Goal: Task Accomplishment & Management: Use online tool/utility

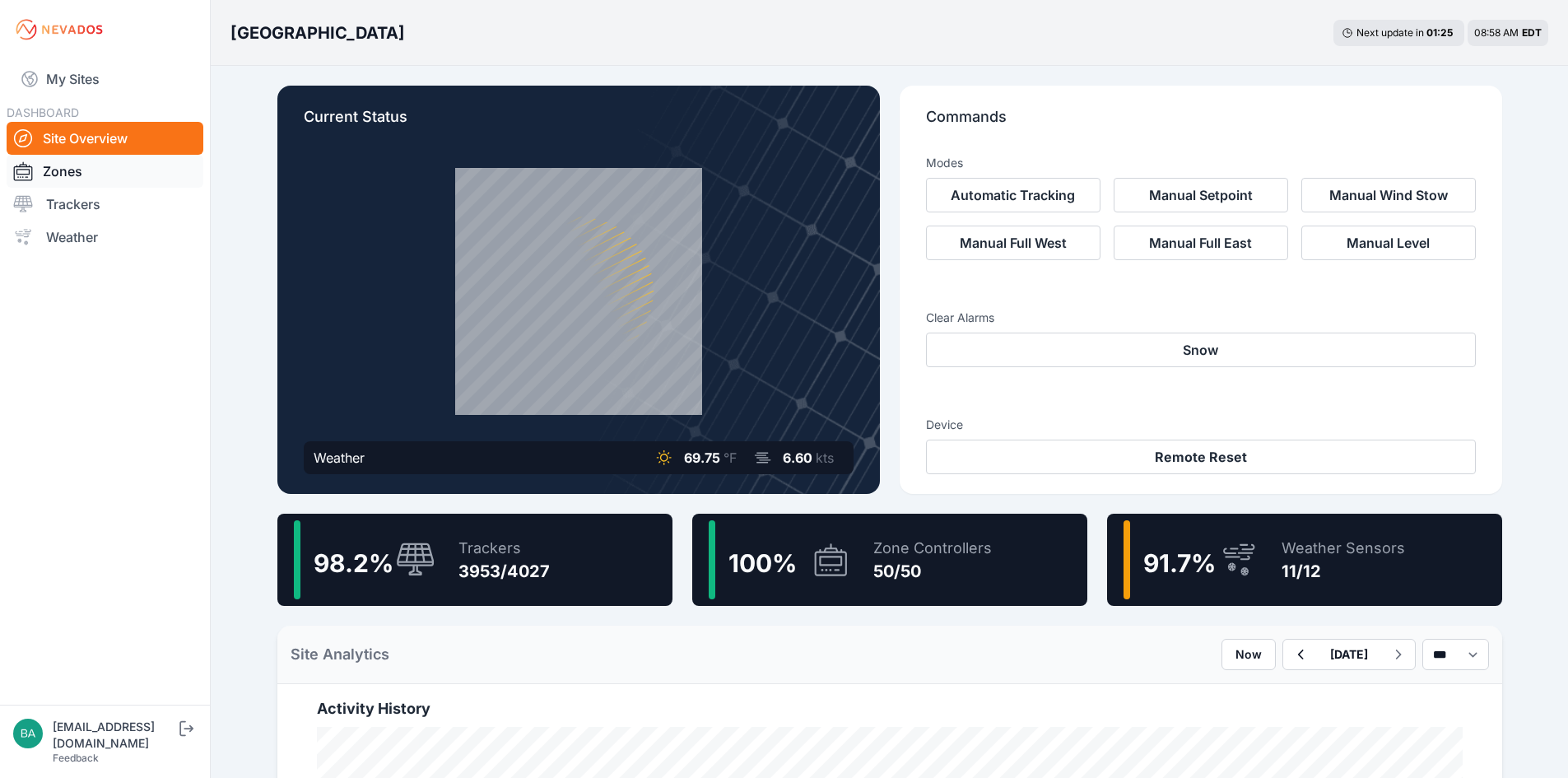
click at [50, 172] on link "Zones" at bounding box center [104, 171] width 196 height 33
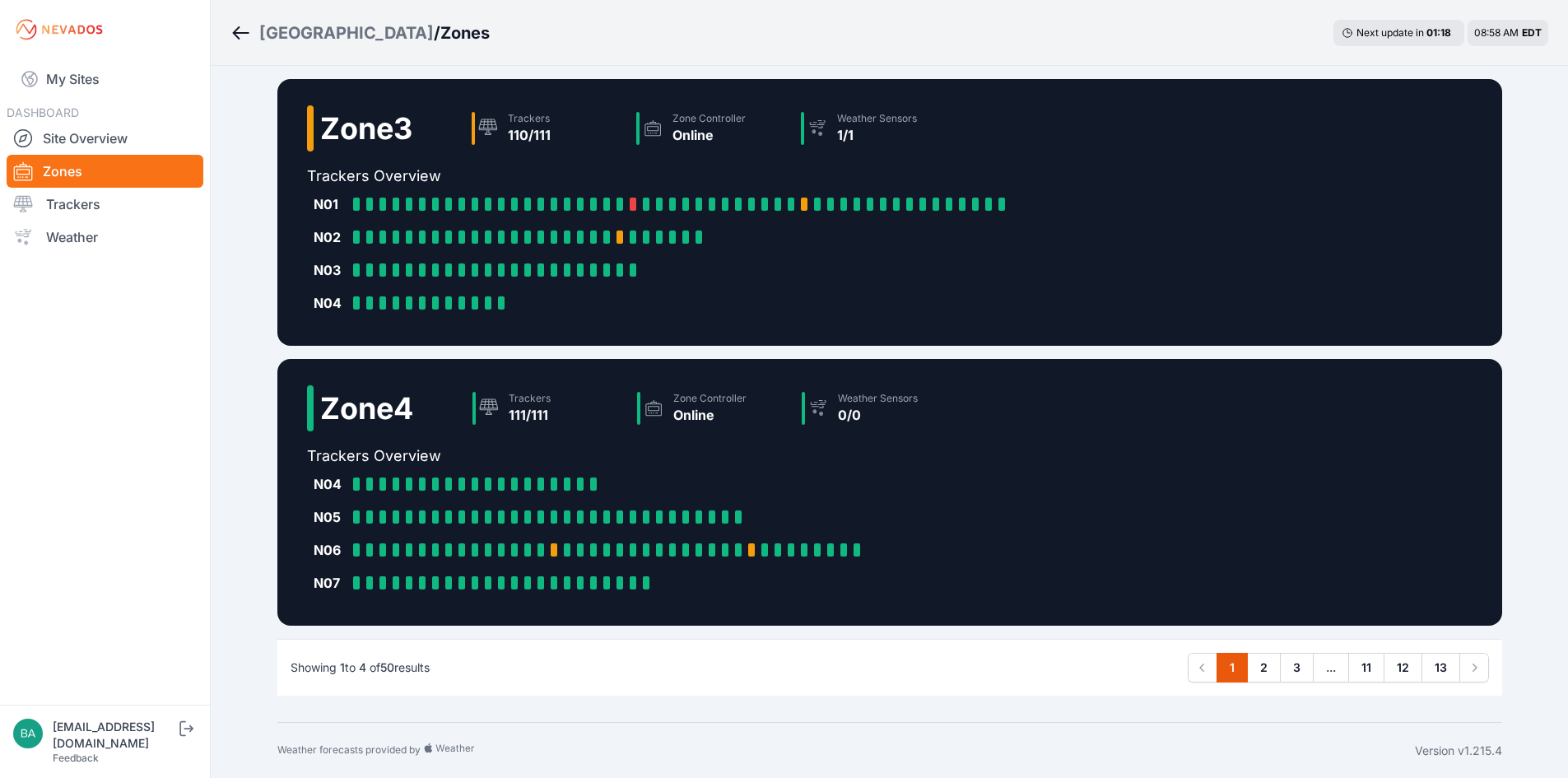
scroll to position [698, 0]
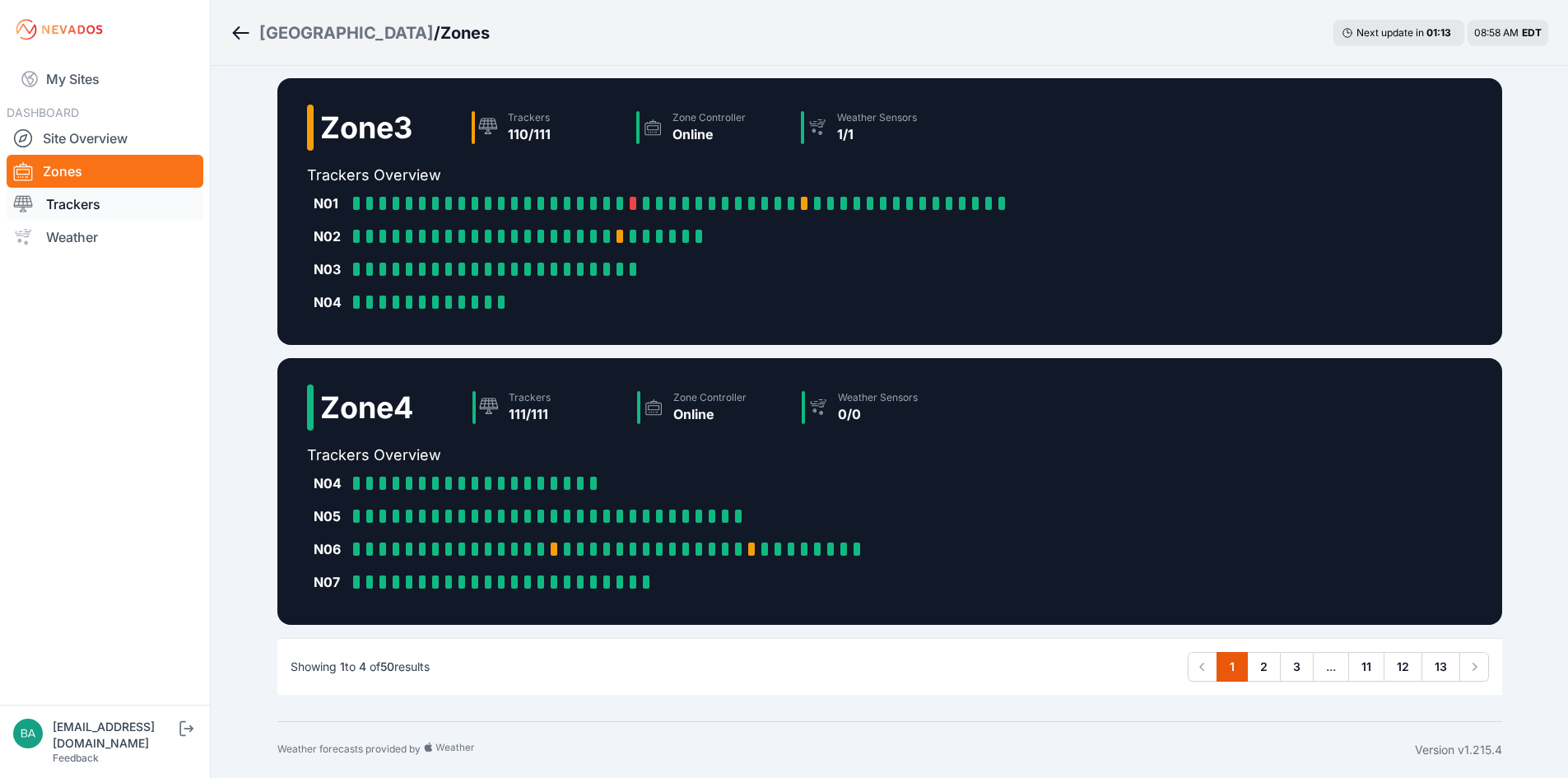
click at [89, 206] on link "Trackers" at bounding box center [104, 204] width 196 height 33
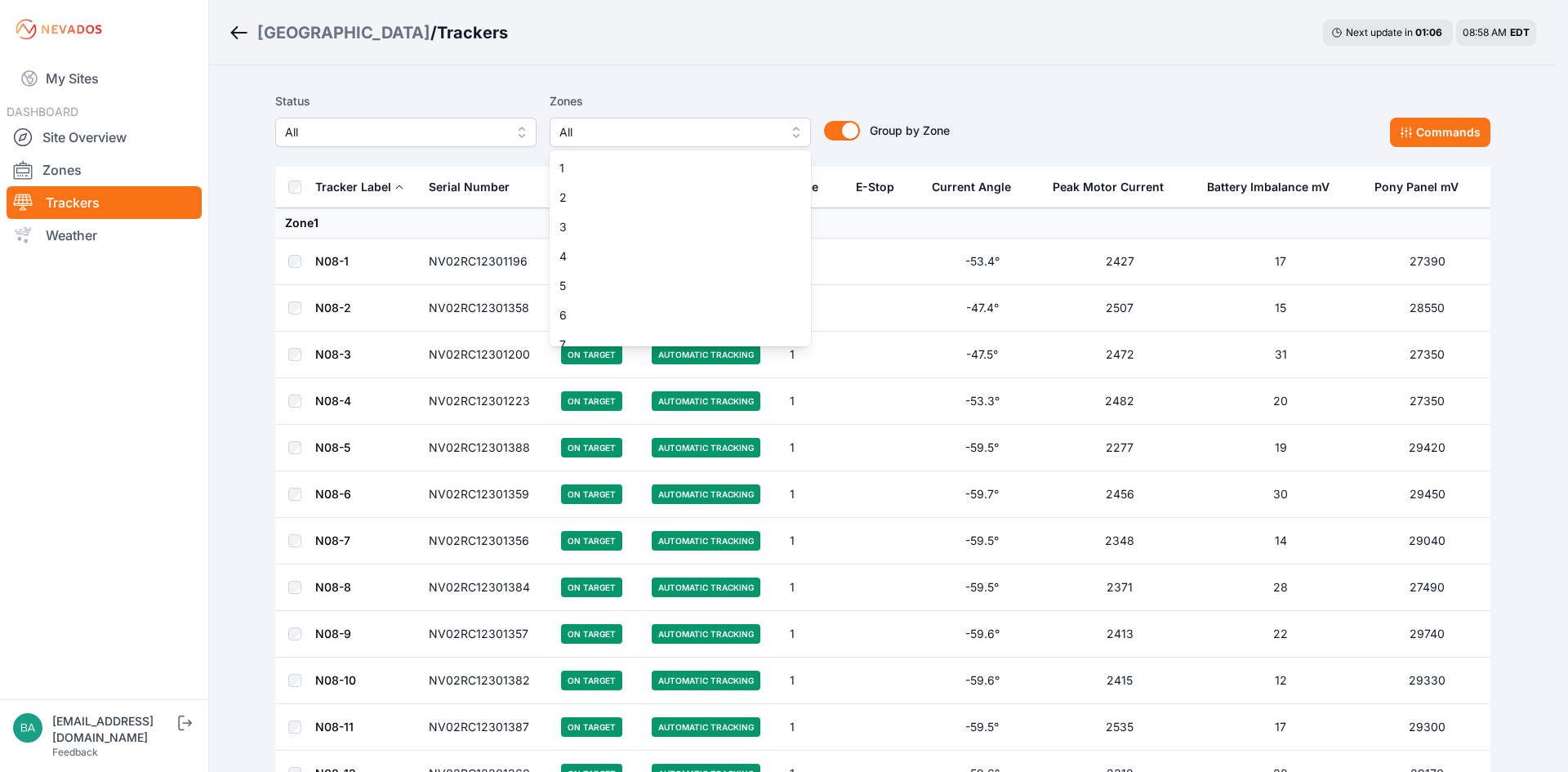
click at [798, 135] on button "All" at bounding box center [680, 132] width 261 height 30
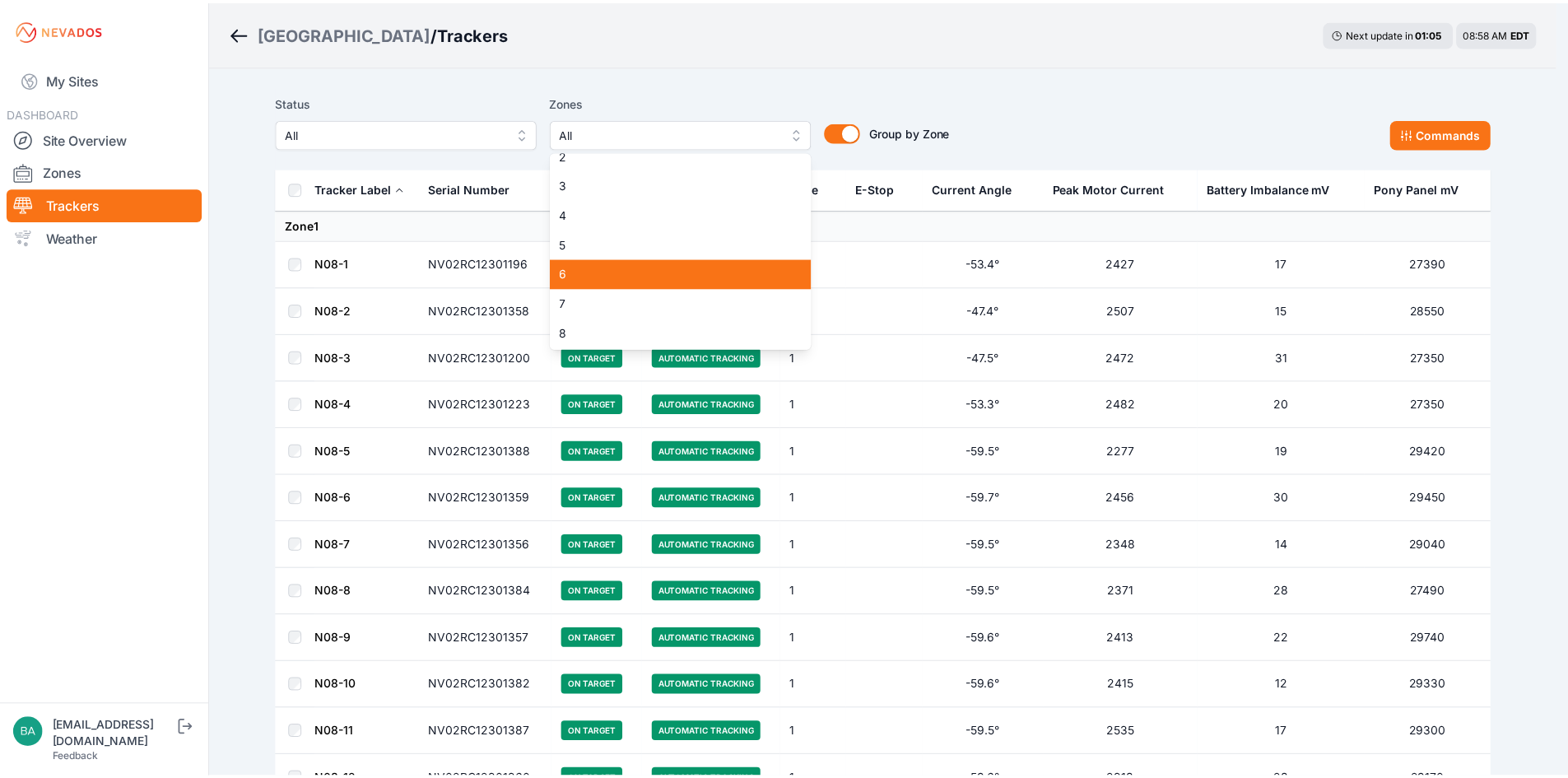
scroll to position [164, 0]
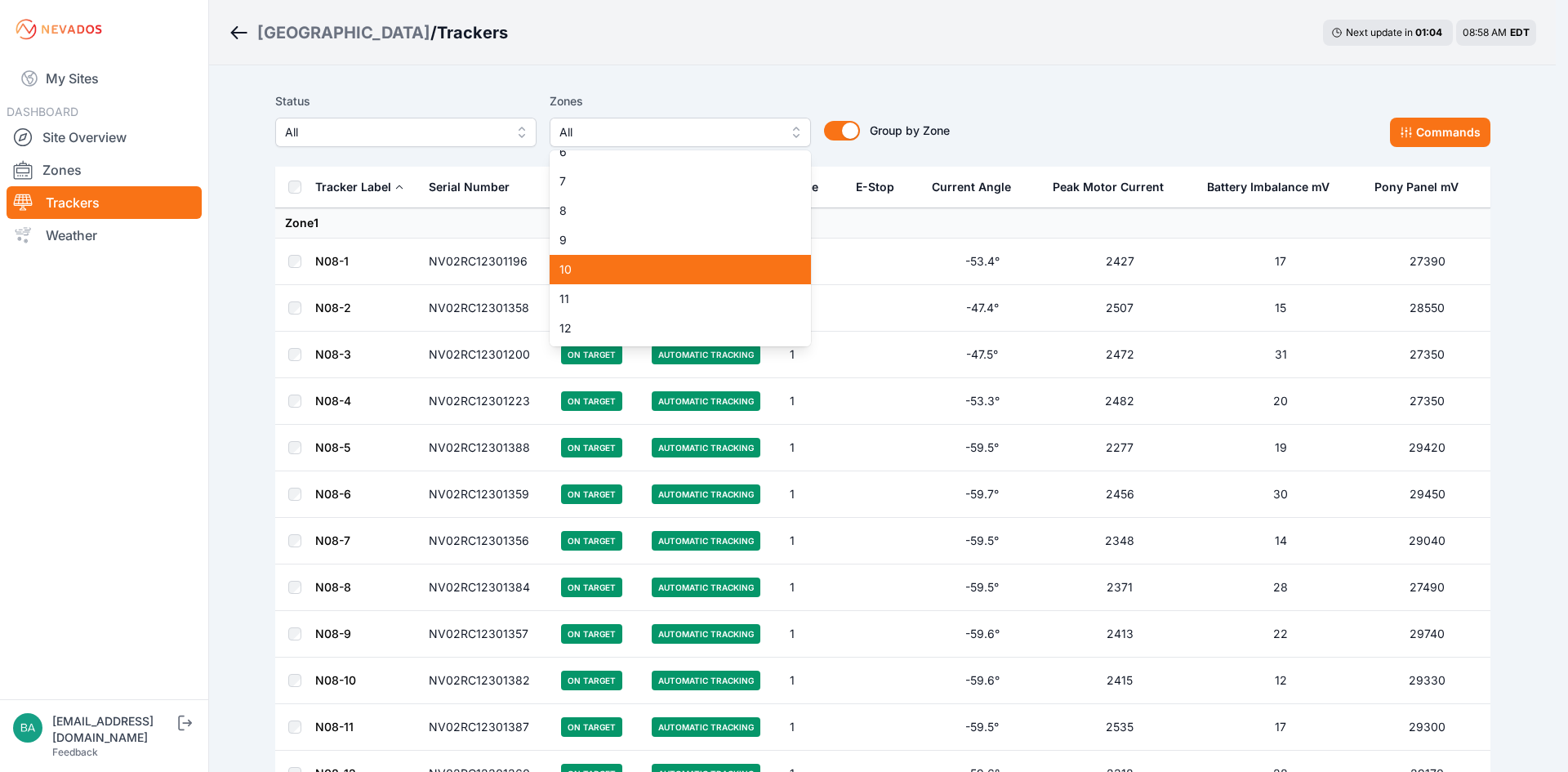
click at [684, 269] on span "10" at bounding box center [671, 269] width 222 height 17
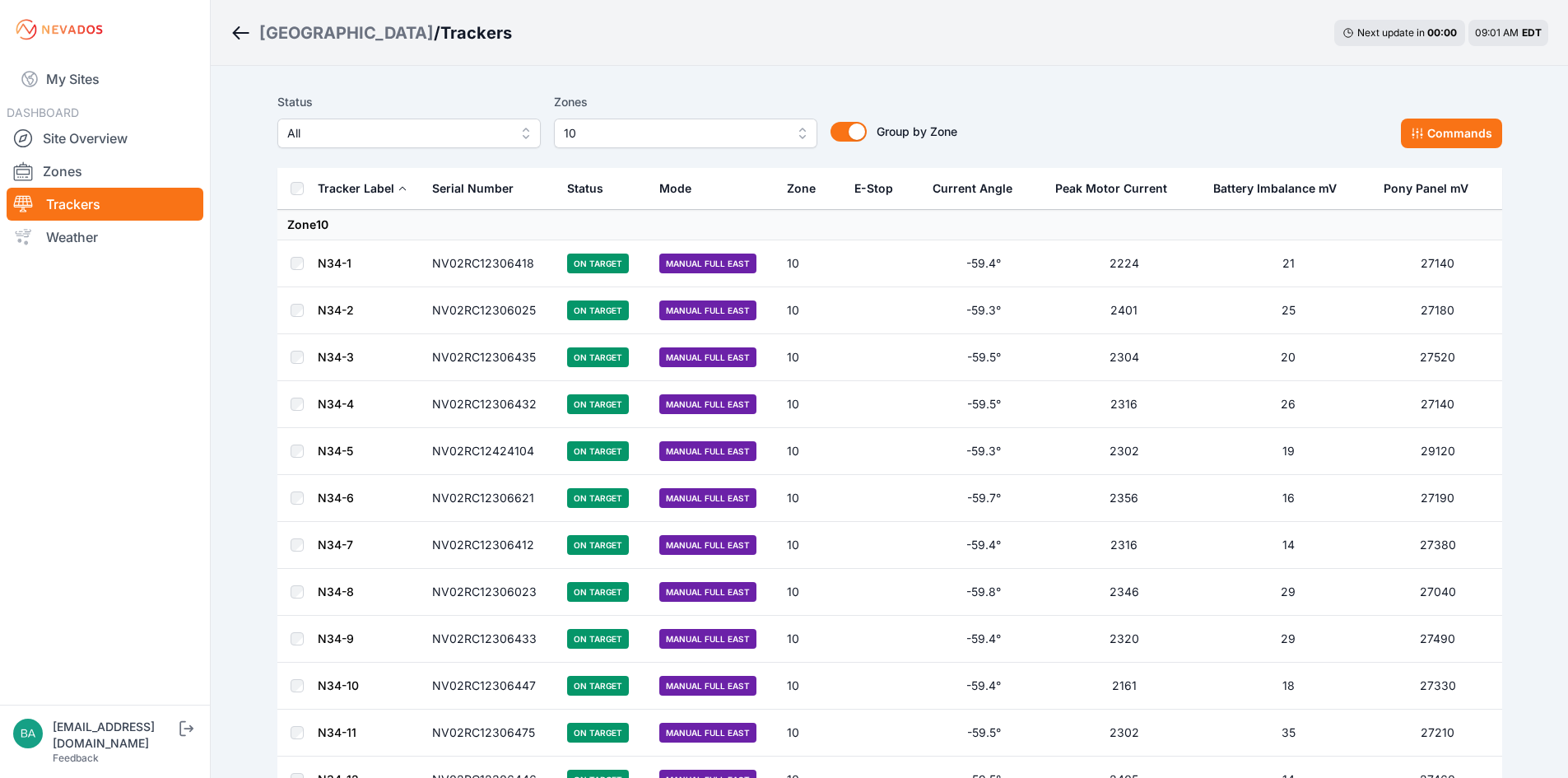
click at [331, 263] on link "N34-1" at bounding box center [335, 262] width 34 height 14
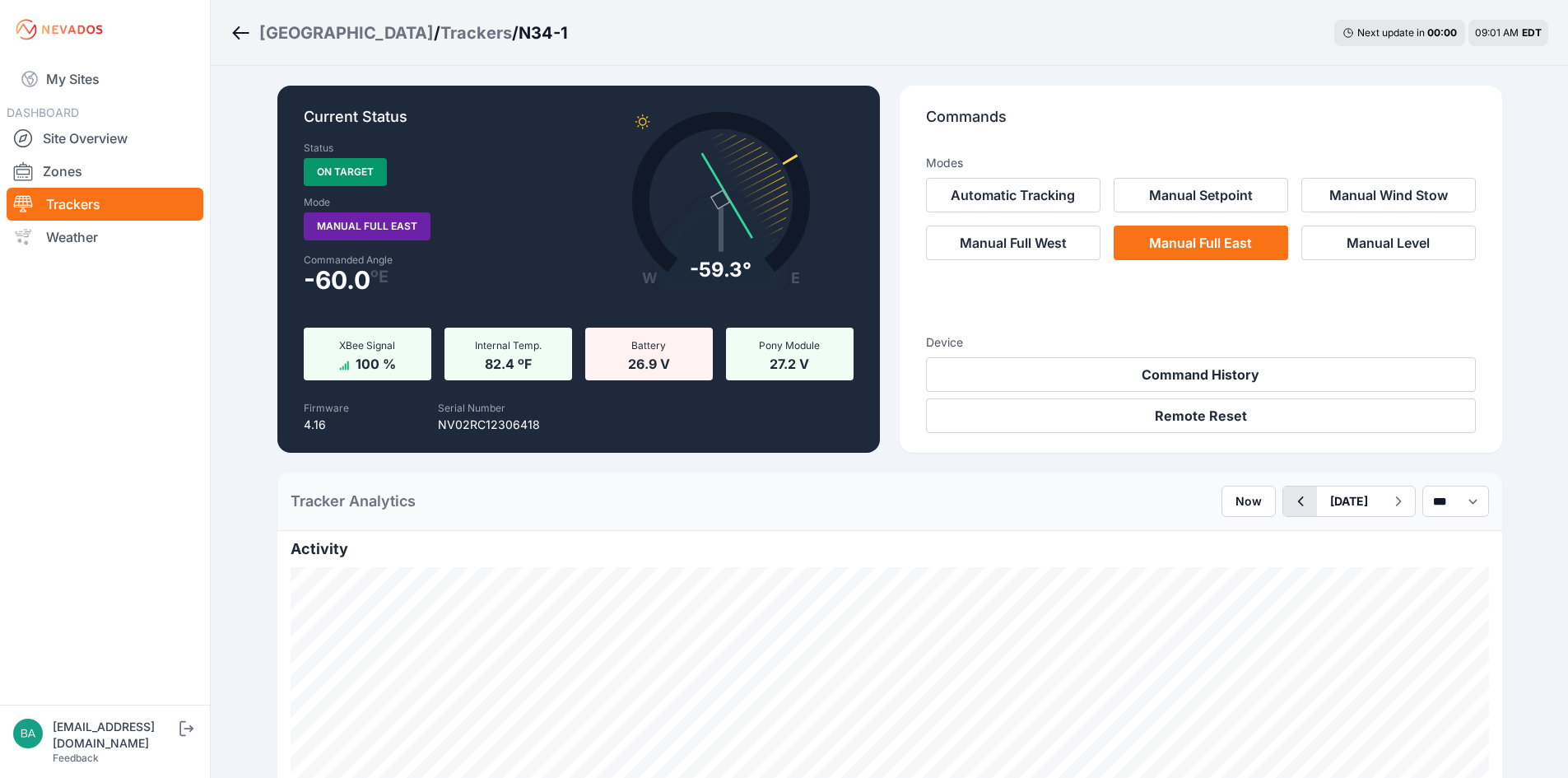
click at [1290, 501] on icon "button" at bounding box center [1300, 501] width 21 height 20
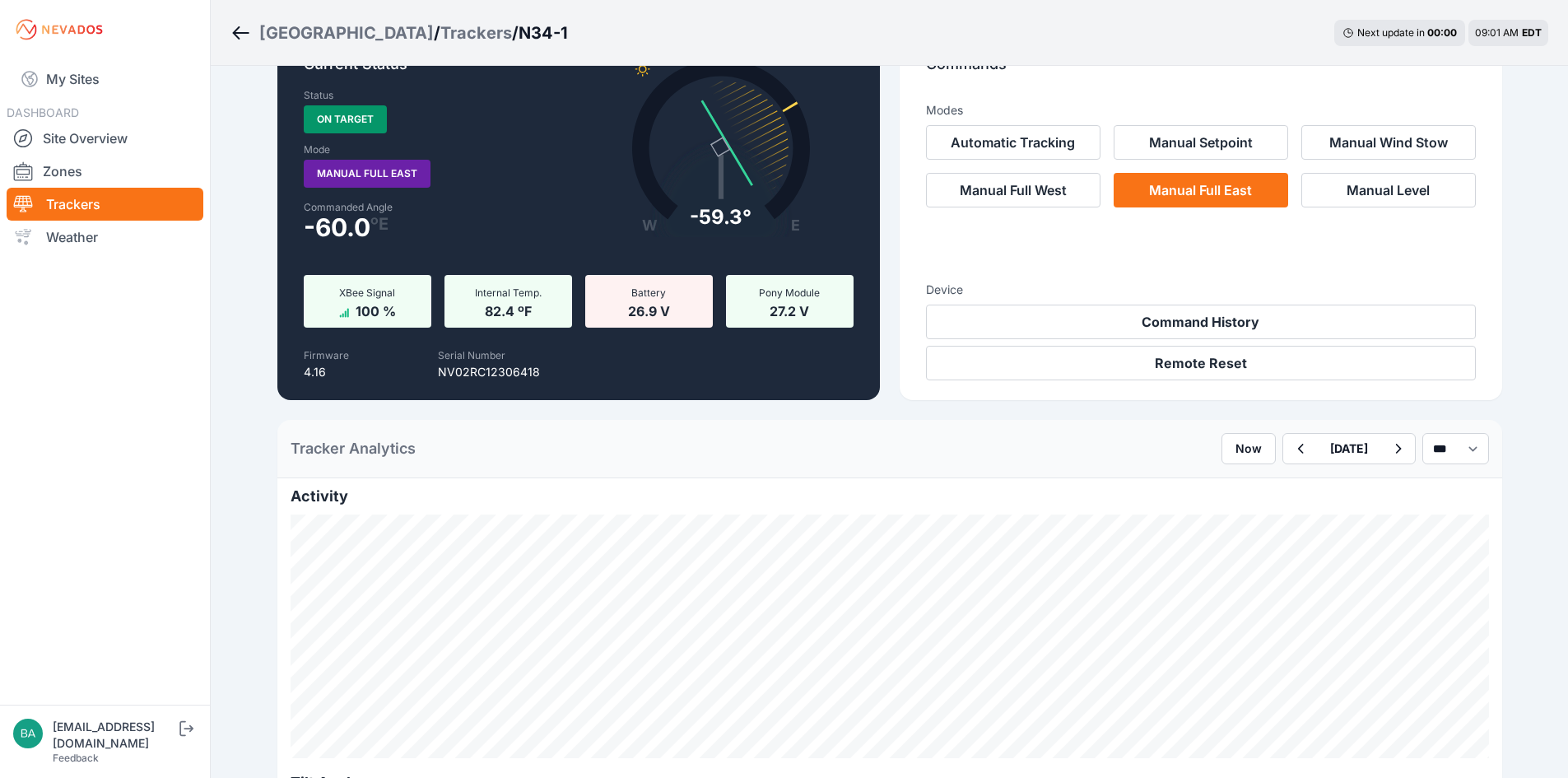
scroll to position [83, 0]
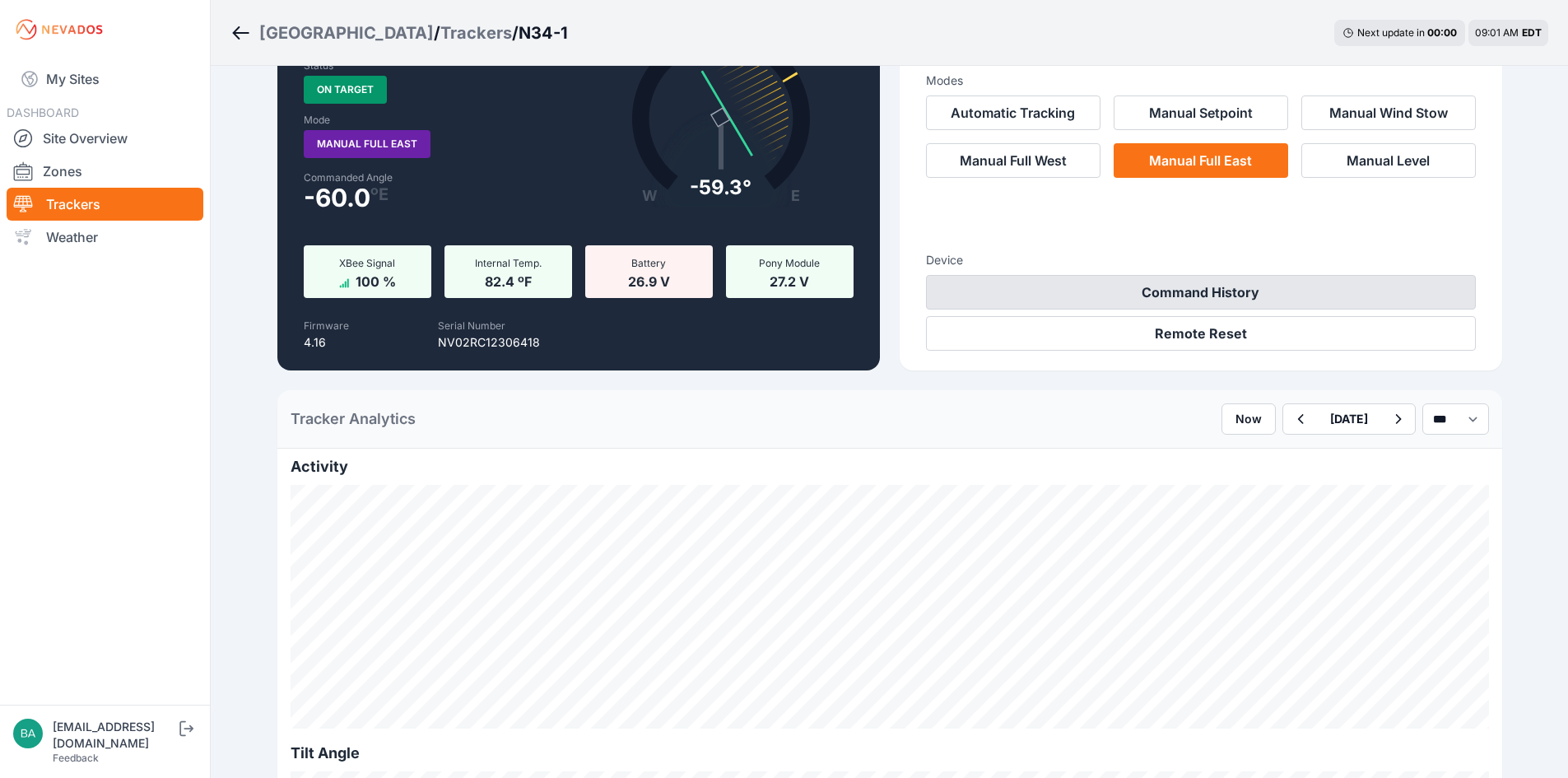
click at [1223, 290] on button "Command History" at bounding box center [1200, 291] width 550 height 35
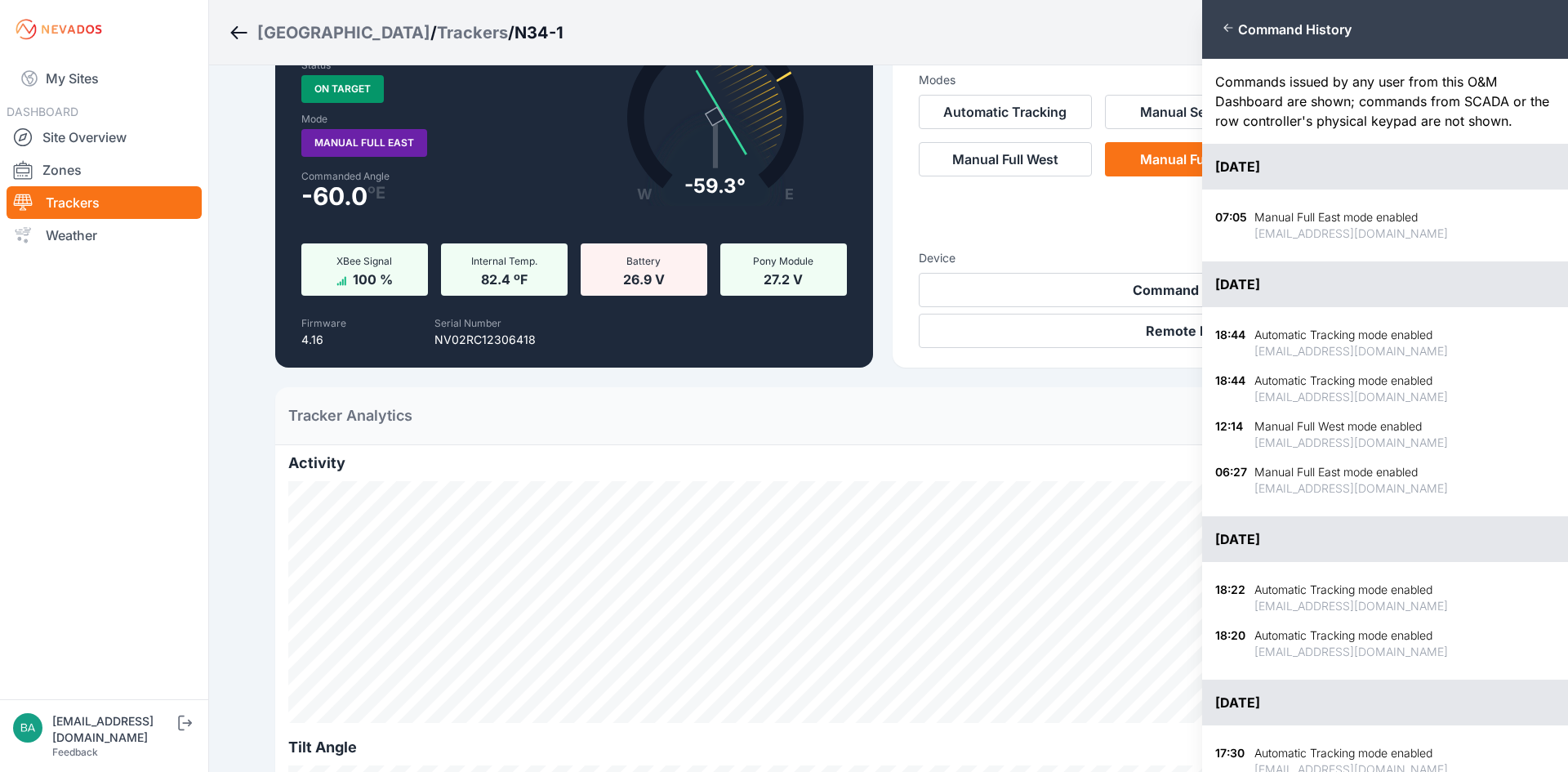
click at [1154, 30] on div "Close panel Command History Commands issued by any user from this O&M Dashboard…" at bounding box center [784, 386] width 1568 height 772
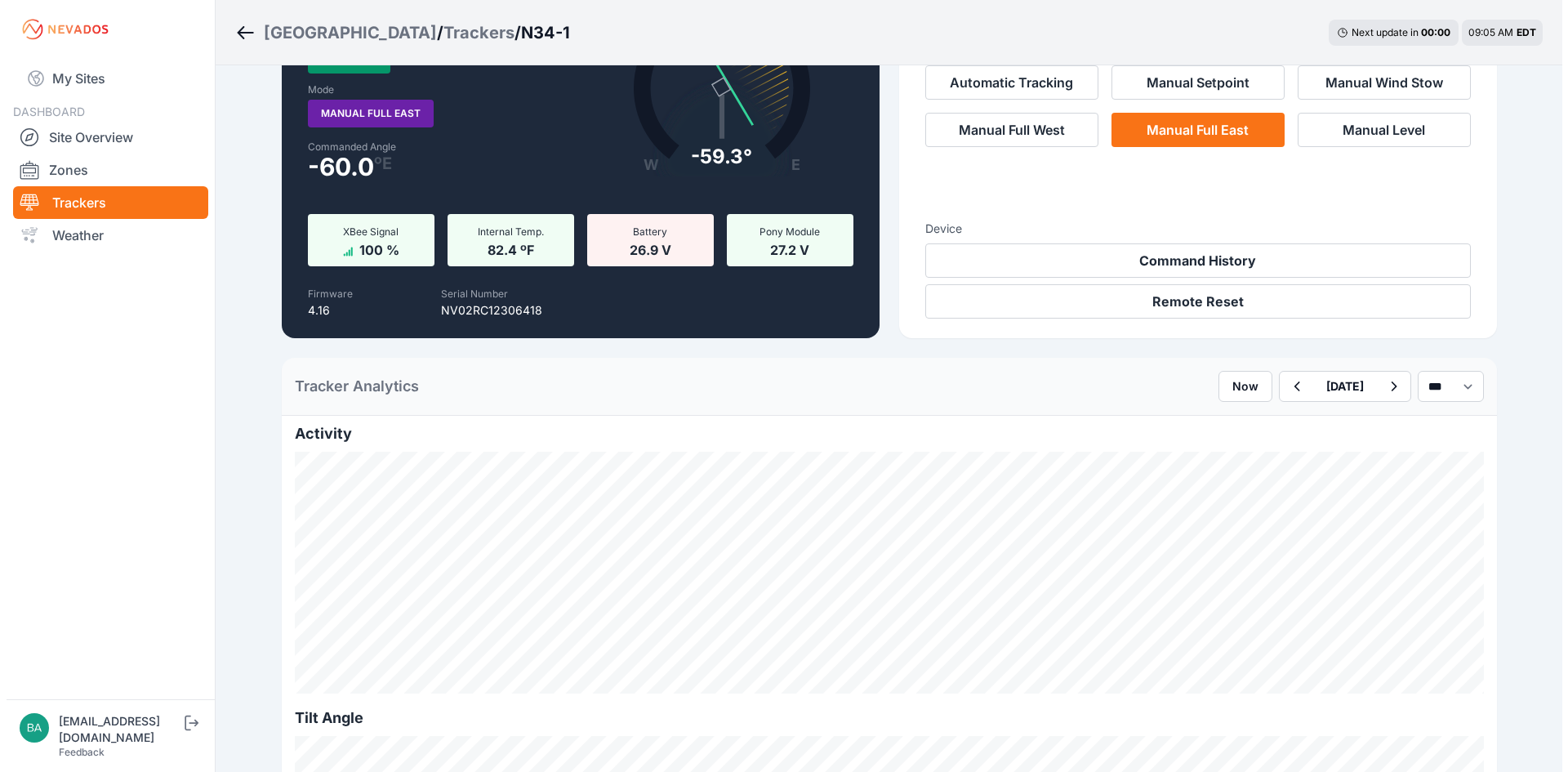
scroll to position [0, 0]
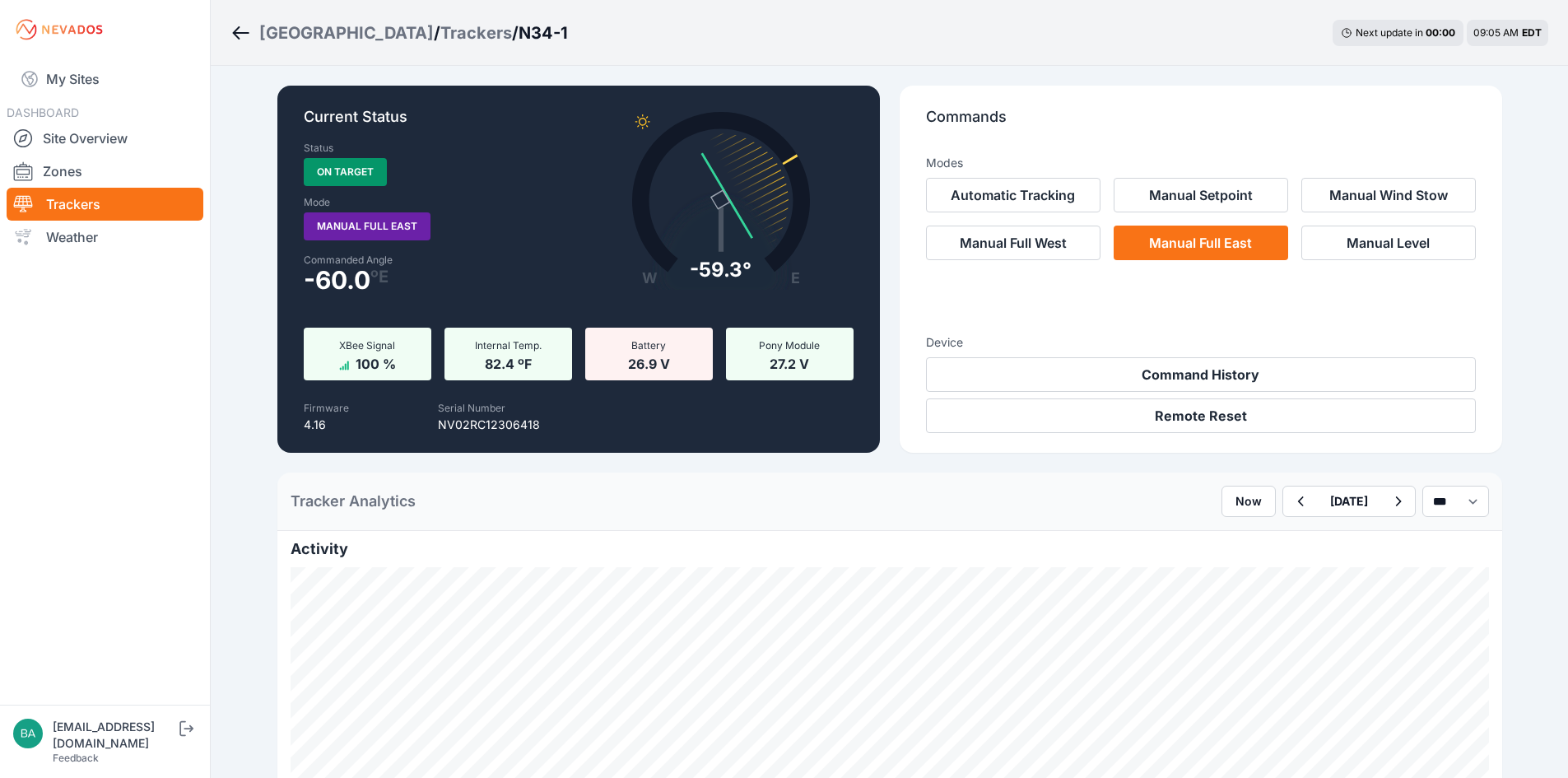
click at [242, 30] on icon "Breadcrumb" at bounding box center [241, 33] width 21 height 20
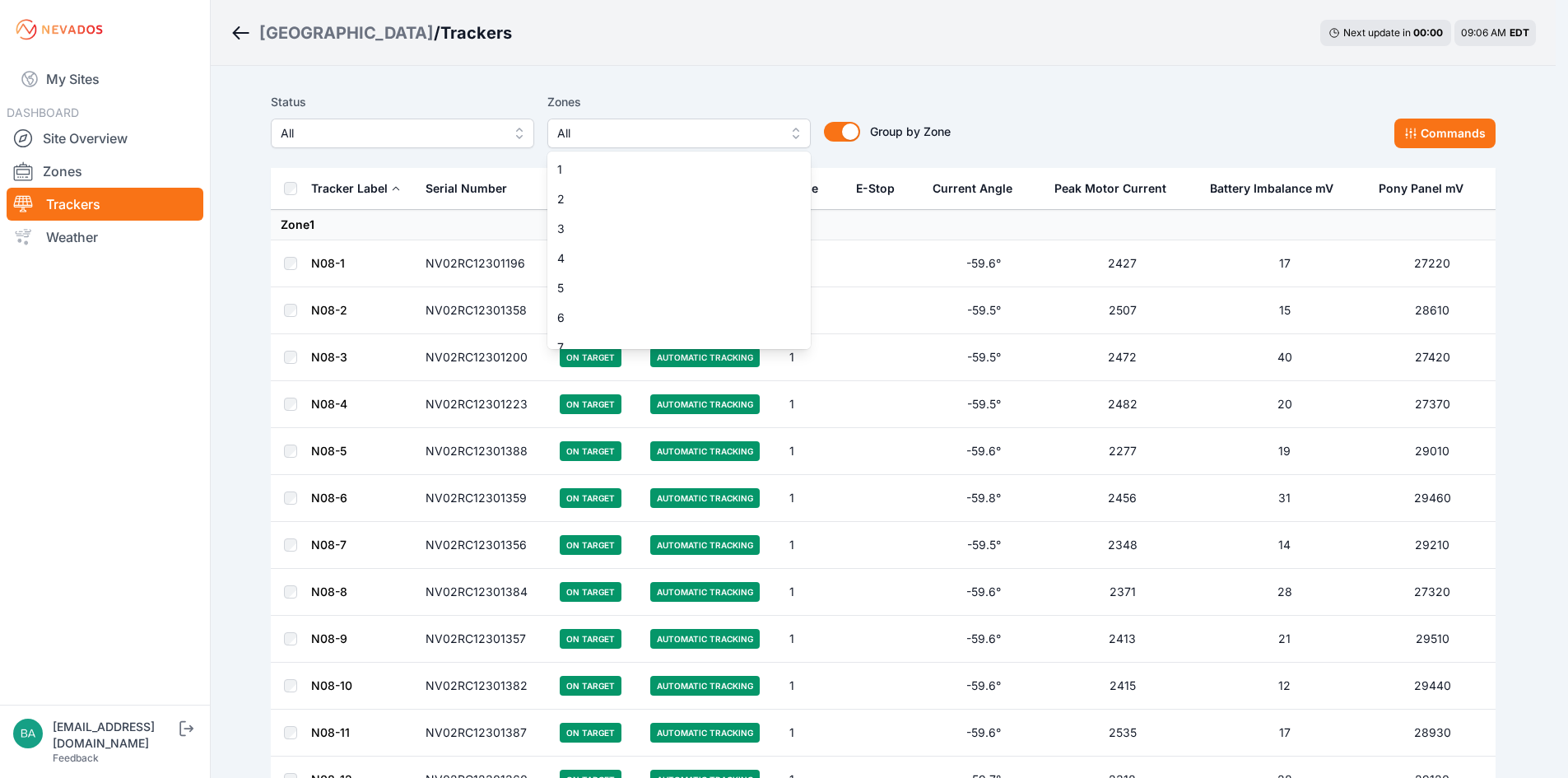
click at [805, 131] on button "All" at bounding box center [679, 133] width 263 height 30
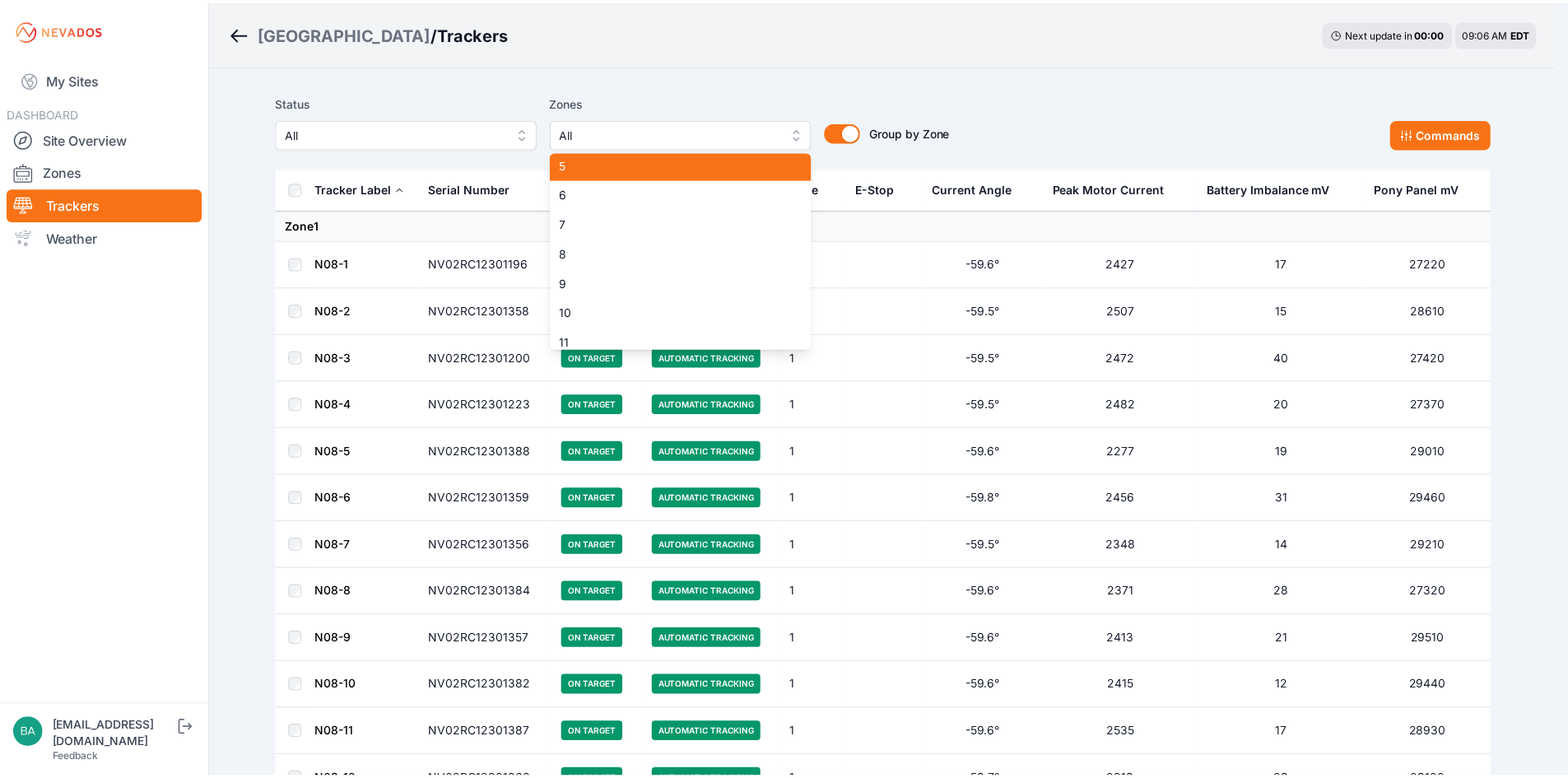
scroll to position [164, 0]
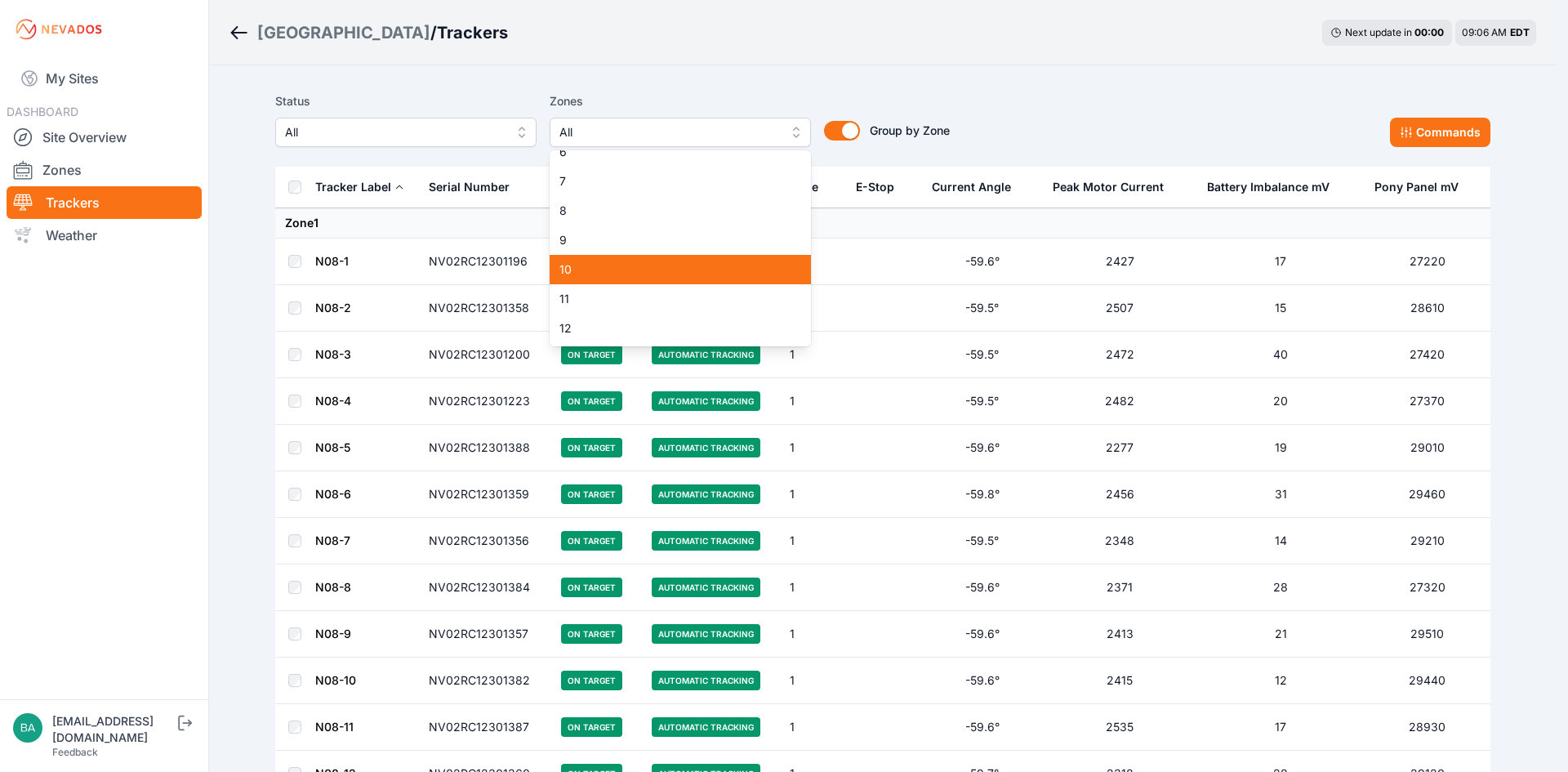
click at [707, 270] on span "10" at bounding box center [671, 269] width 222 height 17
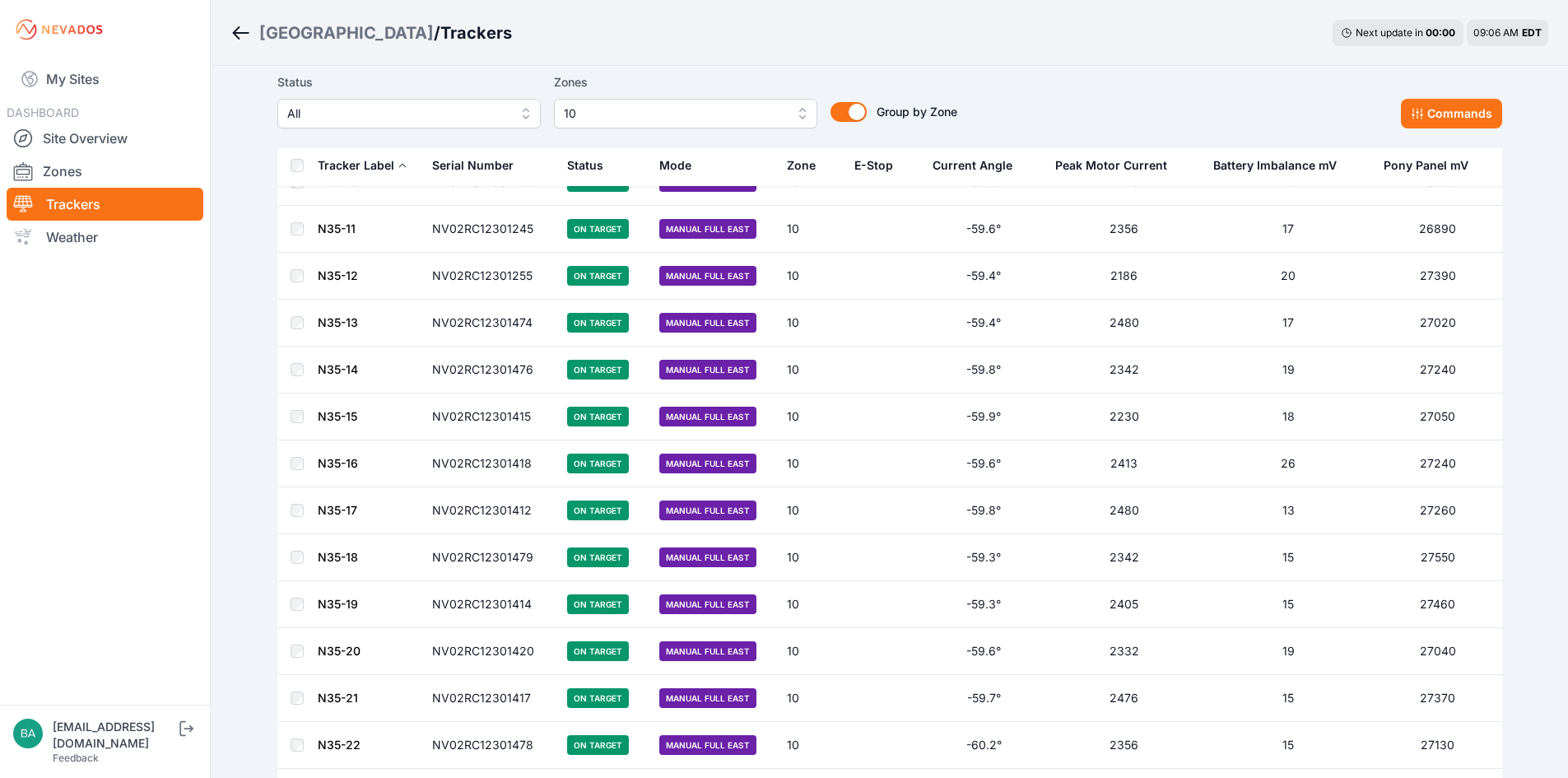
scroll to position [2731, 0]
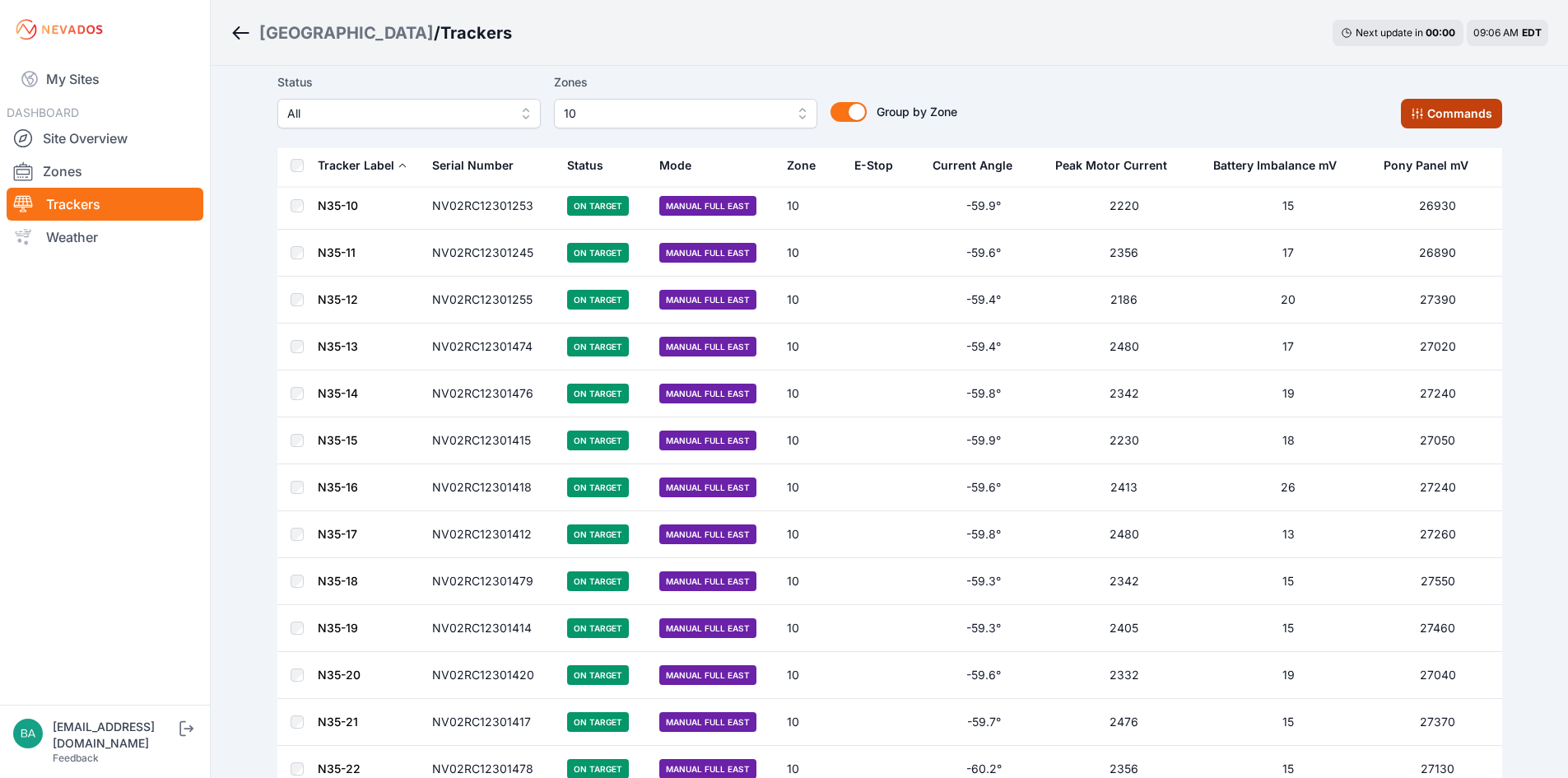
click at [1453, 109] on button "Commands" at bounding box center [1451, 114] width 102 height 30
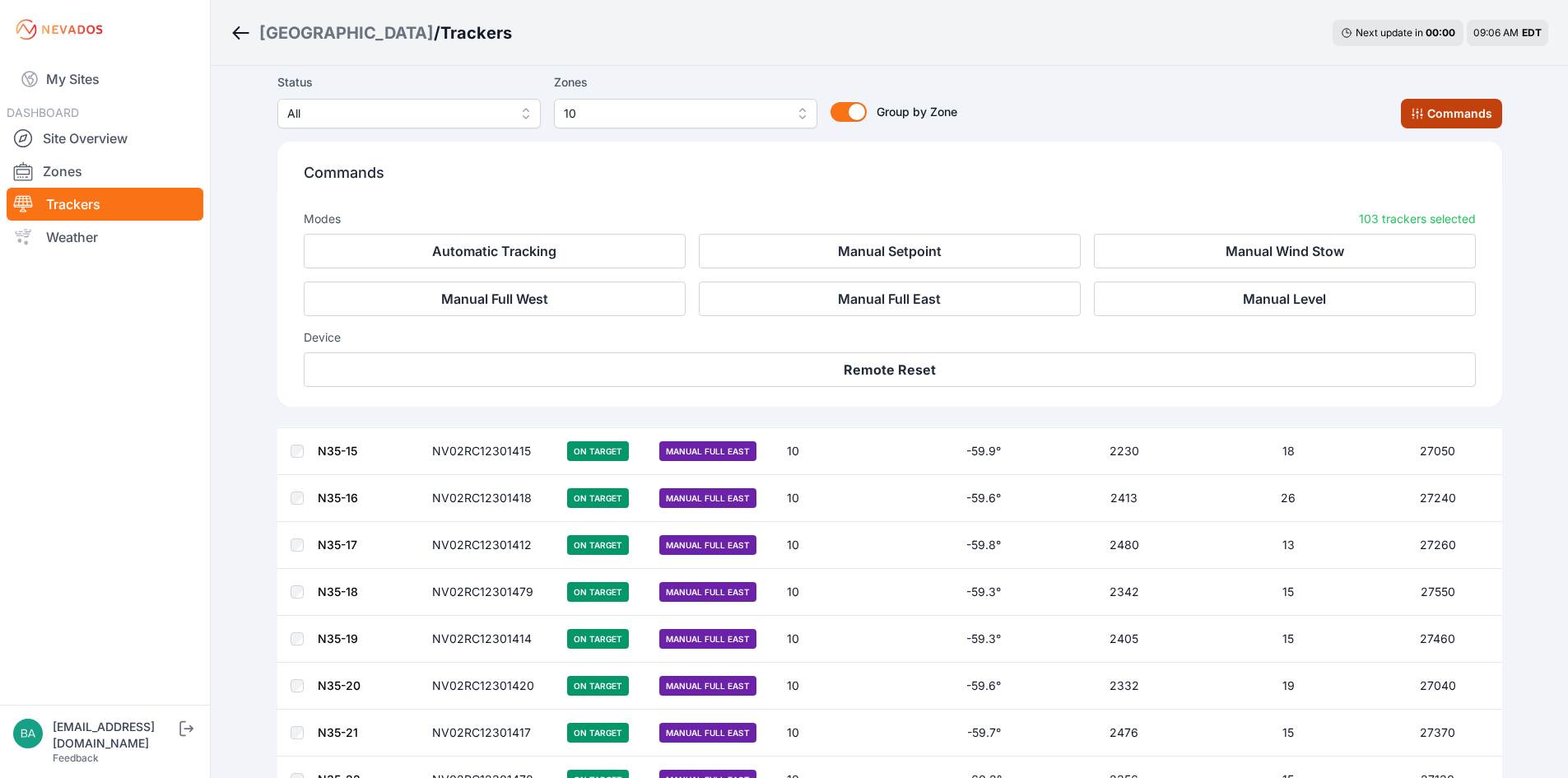
scroll to position [3009, 0]
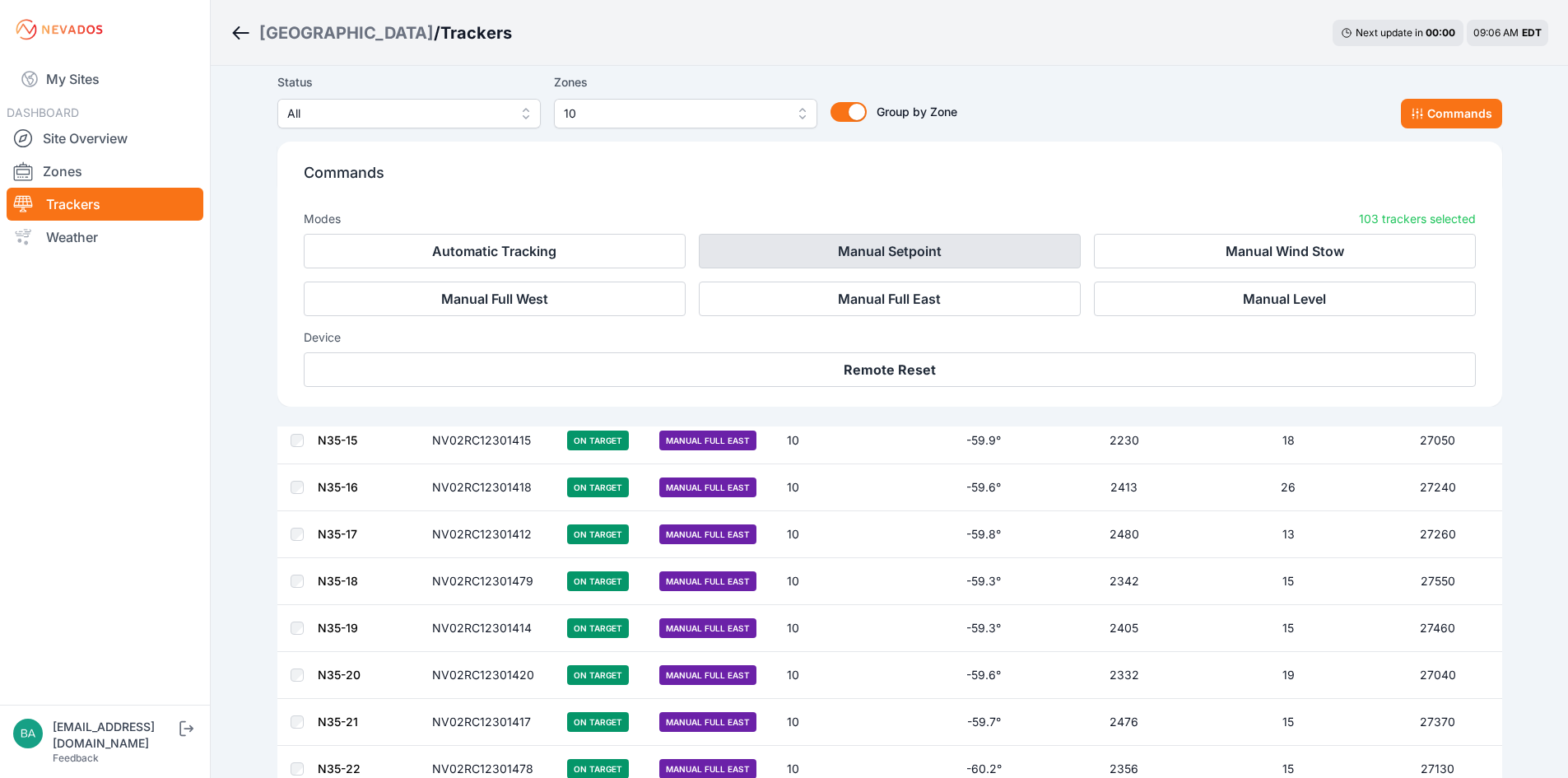
click at [961, 252] on button "Manual Setpoint" at bounding box center [889, 251] width 382 height 35
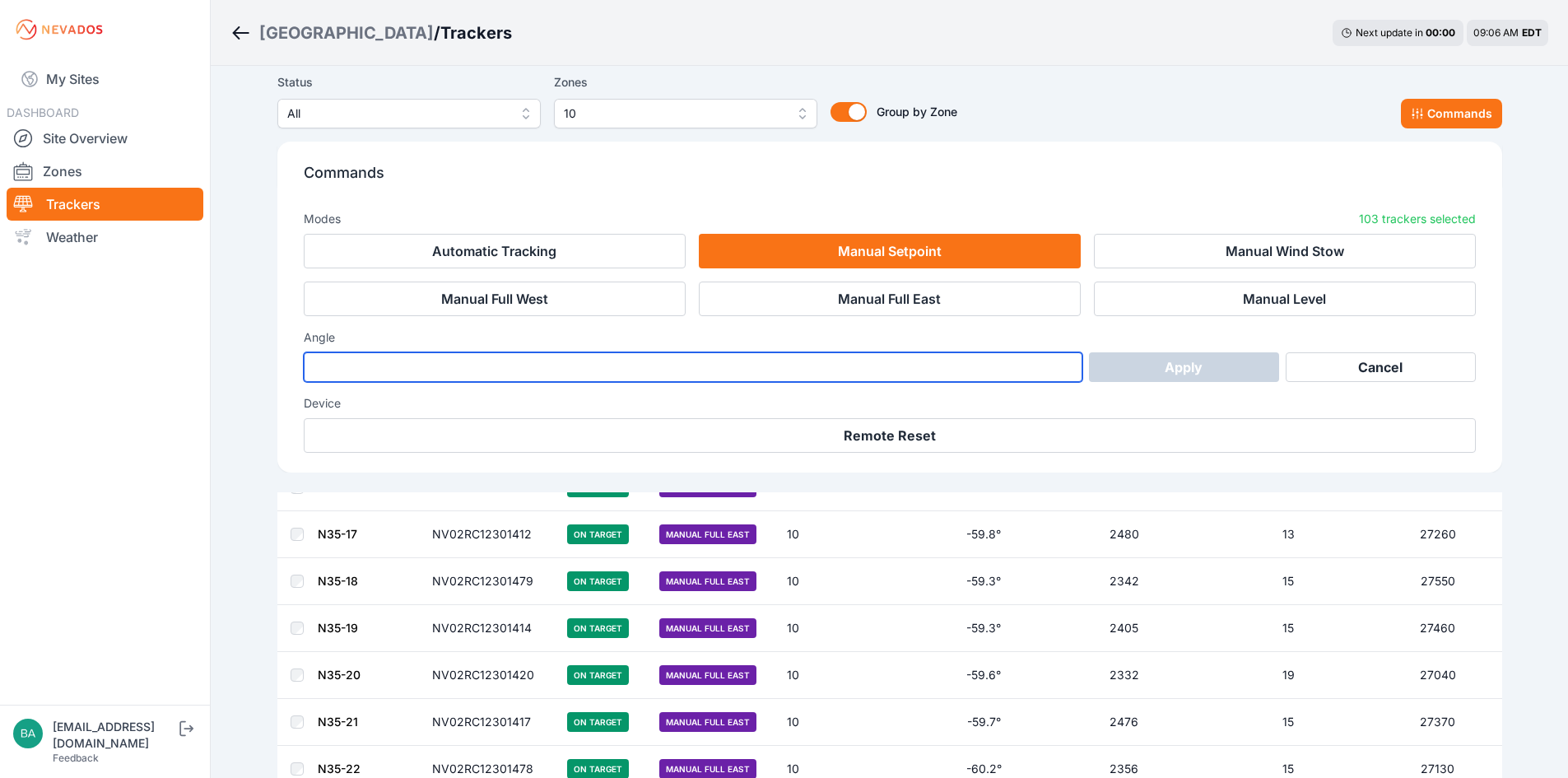
click at [436, 366] on input "number" at bounding box center [693, 367] width 779 height 30
type input "**"
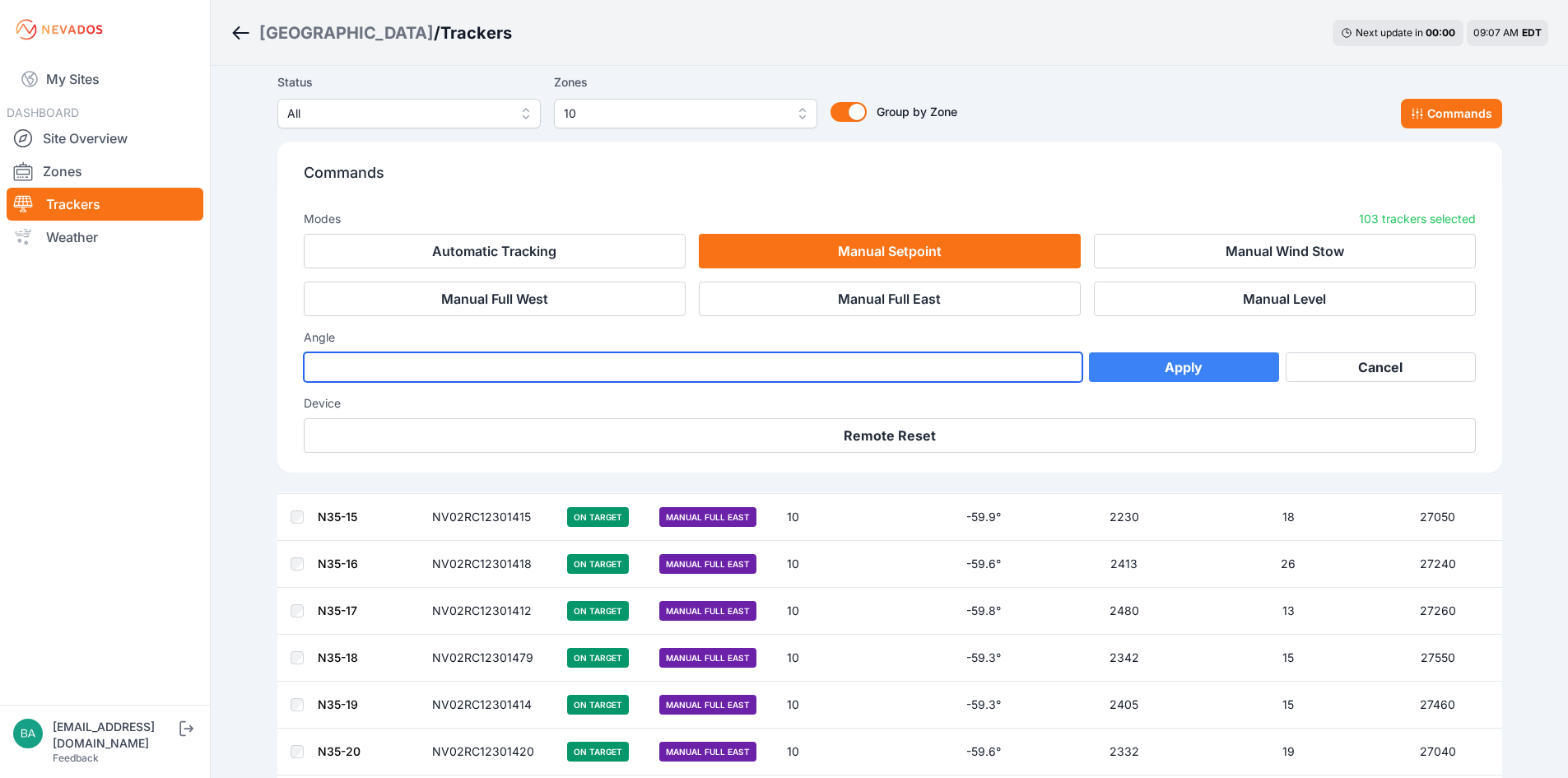
scroll to position [2993, 0]
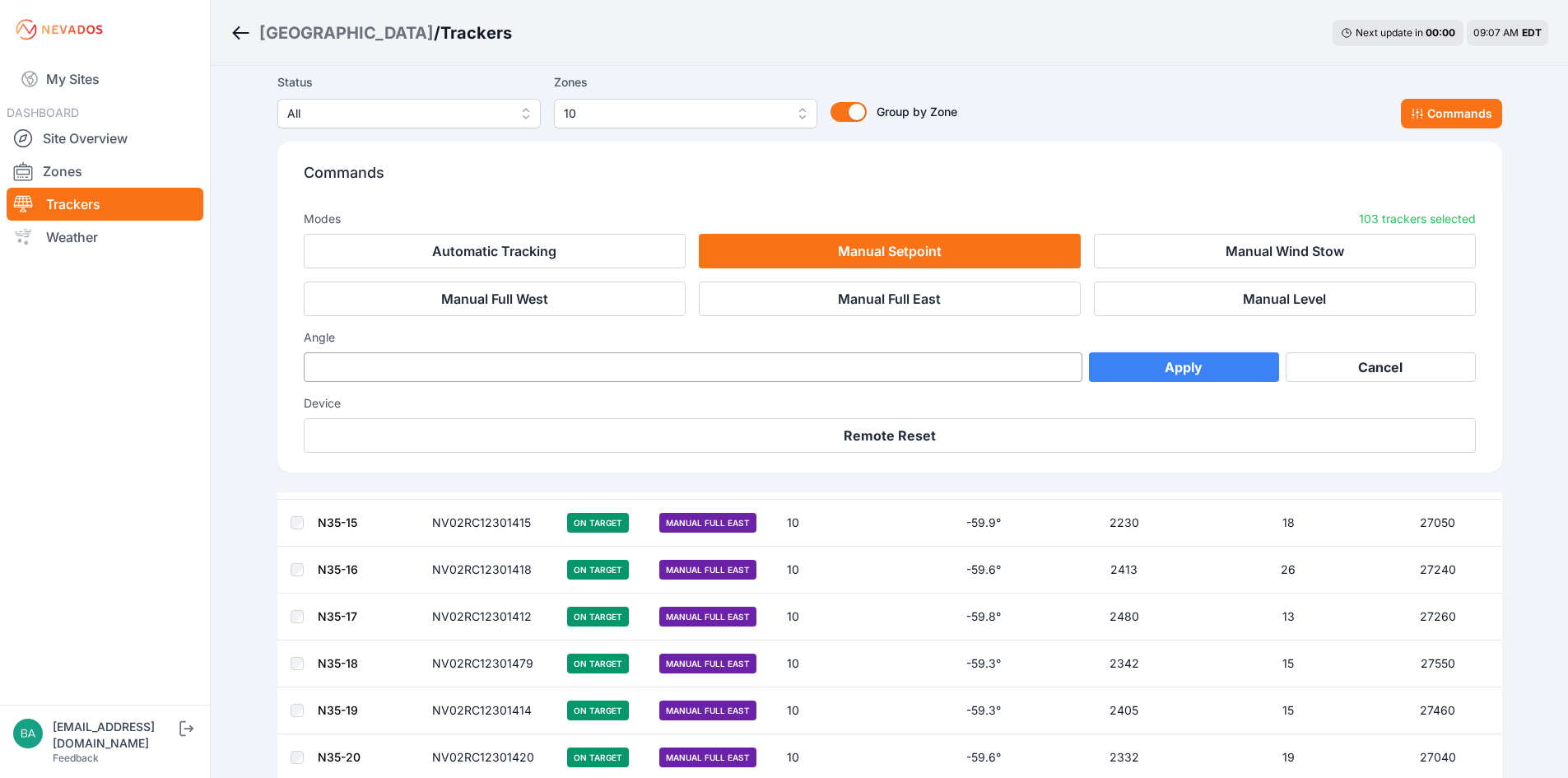
click at [350, 521] on link "N35-15" at bounding box center [337, 521] width 39 height 14
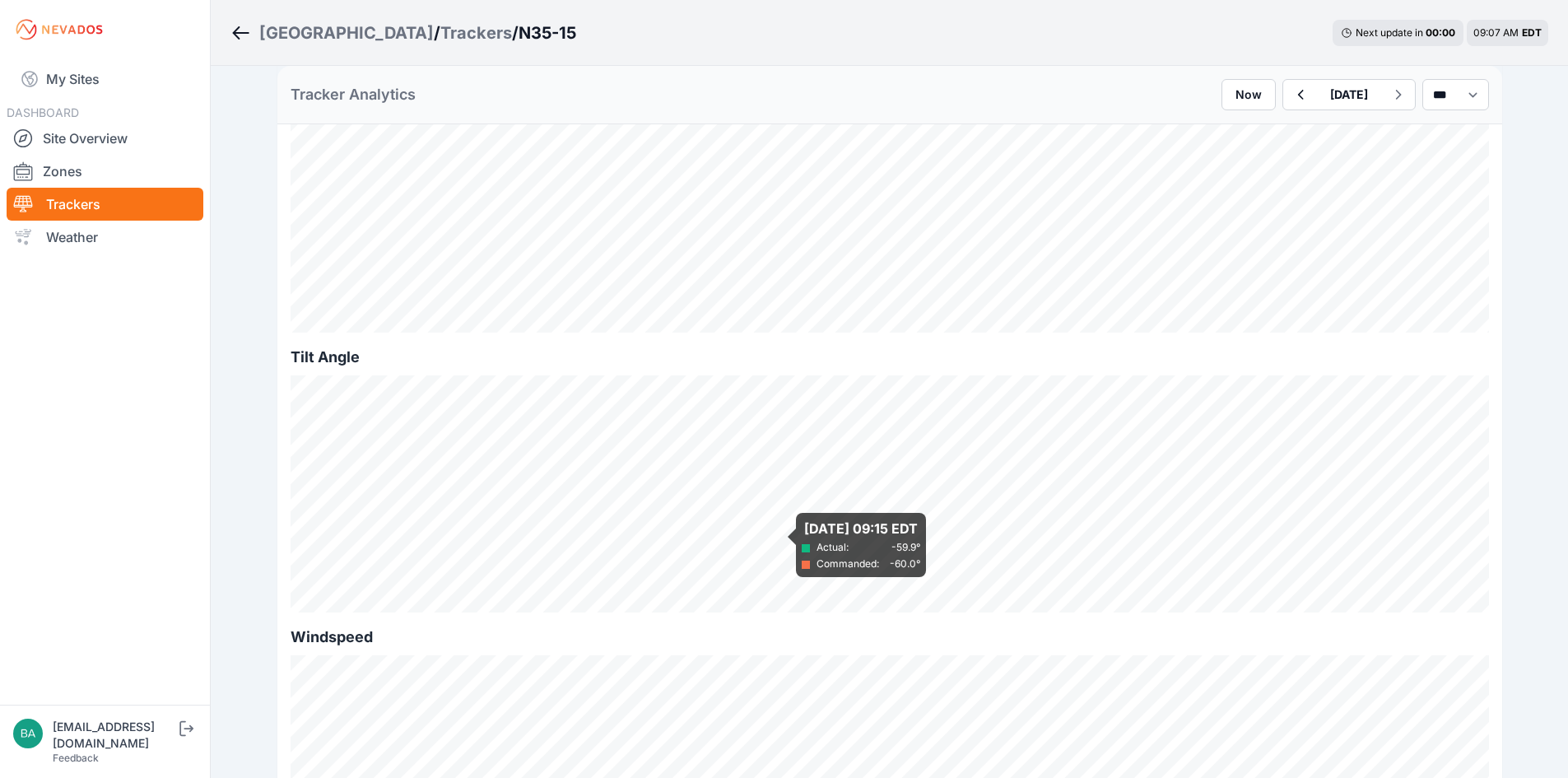
scroll to position [493, 0]
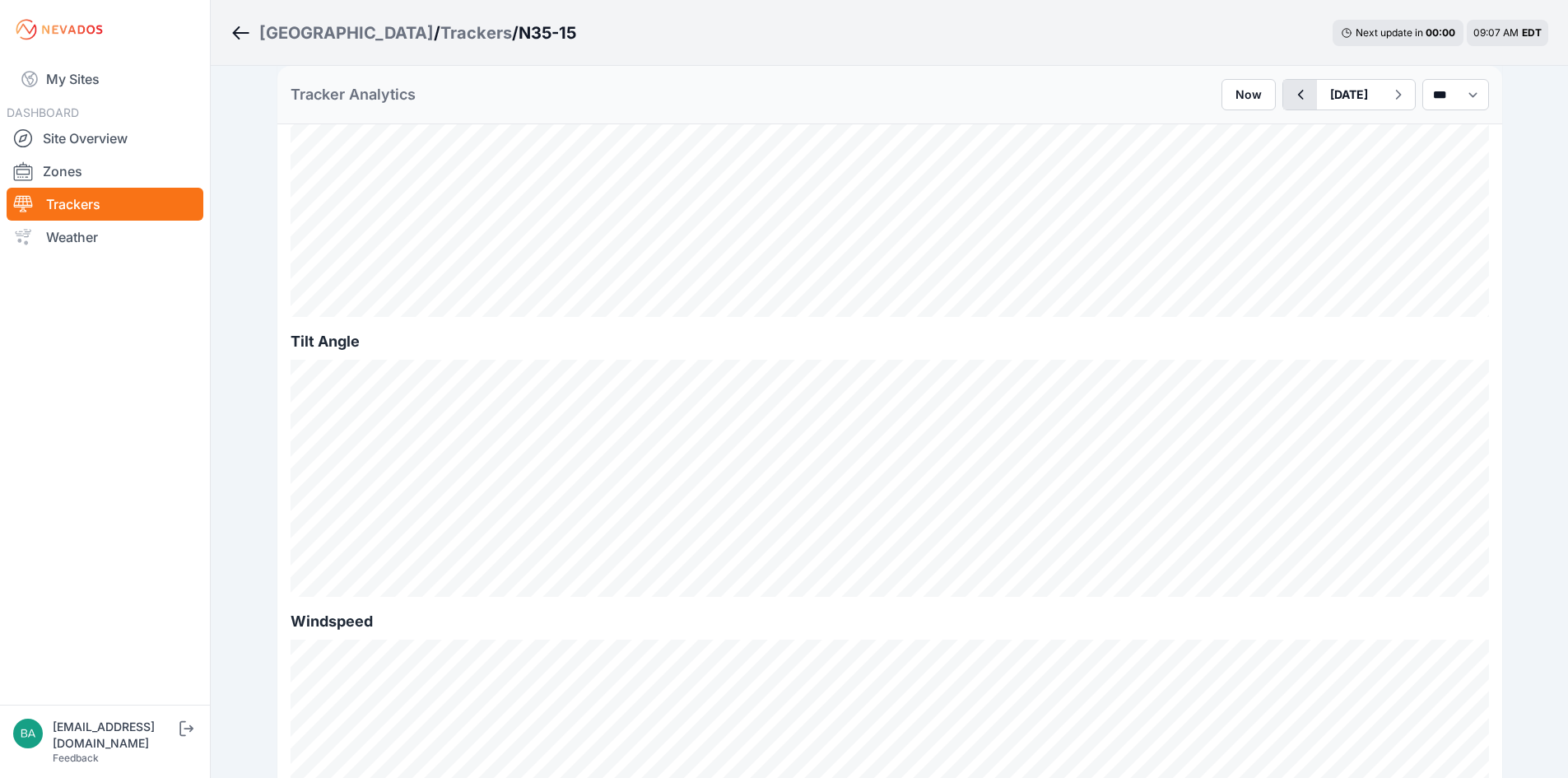
click at [1290, 93] on icon "button" at bounding box center [1300, 94] width 21 height 20
click at [234, 31] on icon "Breadcrumb" at bounding box center [241, 33] width 21 height 20
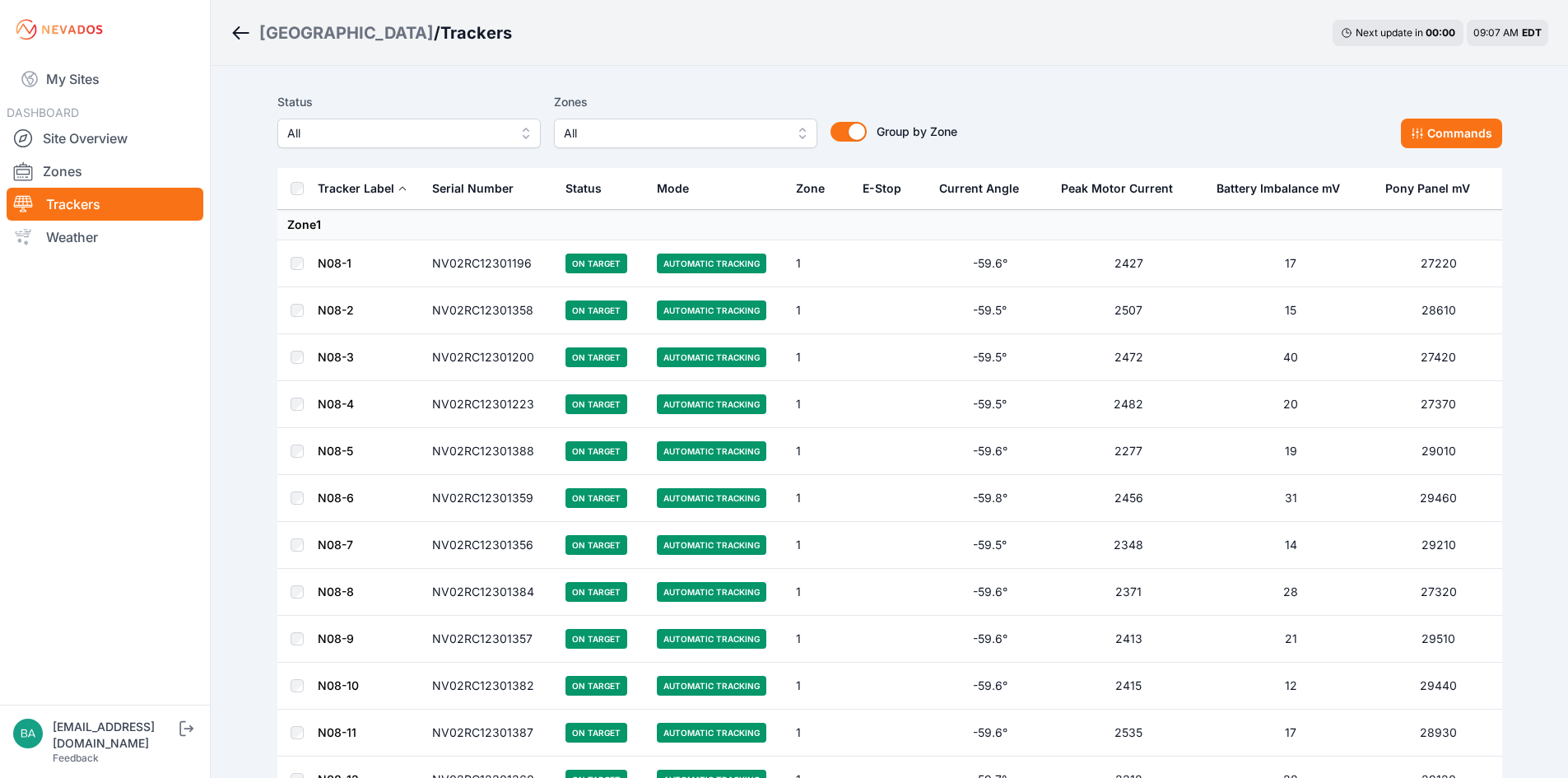
click at [802, 134] on button "All" at bounding box center [685, 133] width 263 height 30
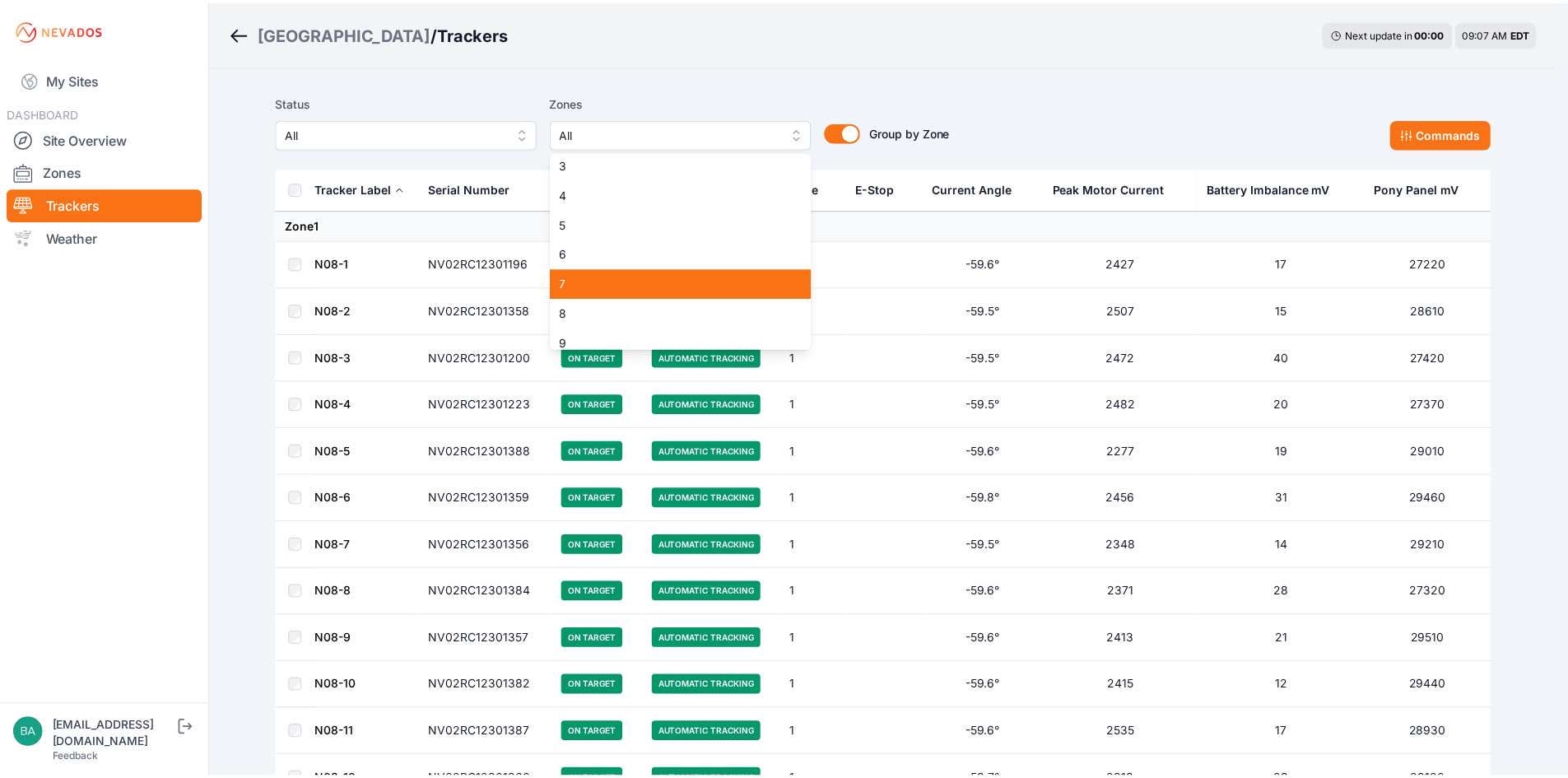
scroll to position [164, 0]
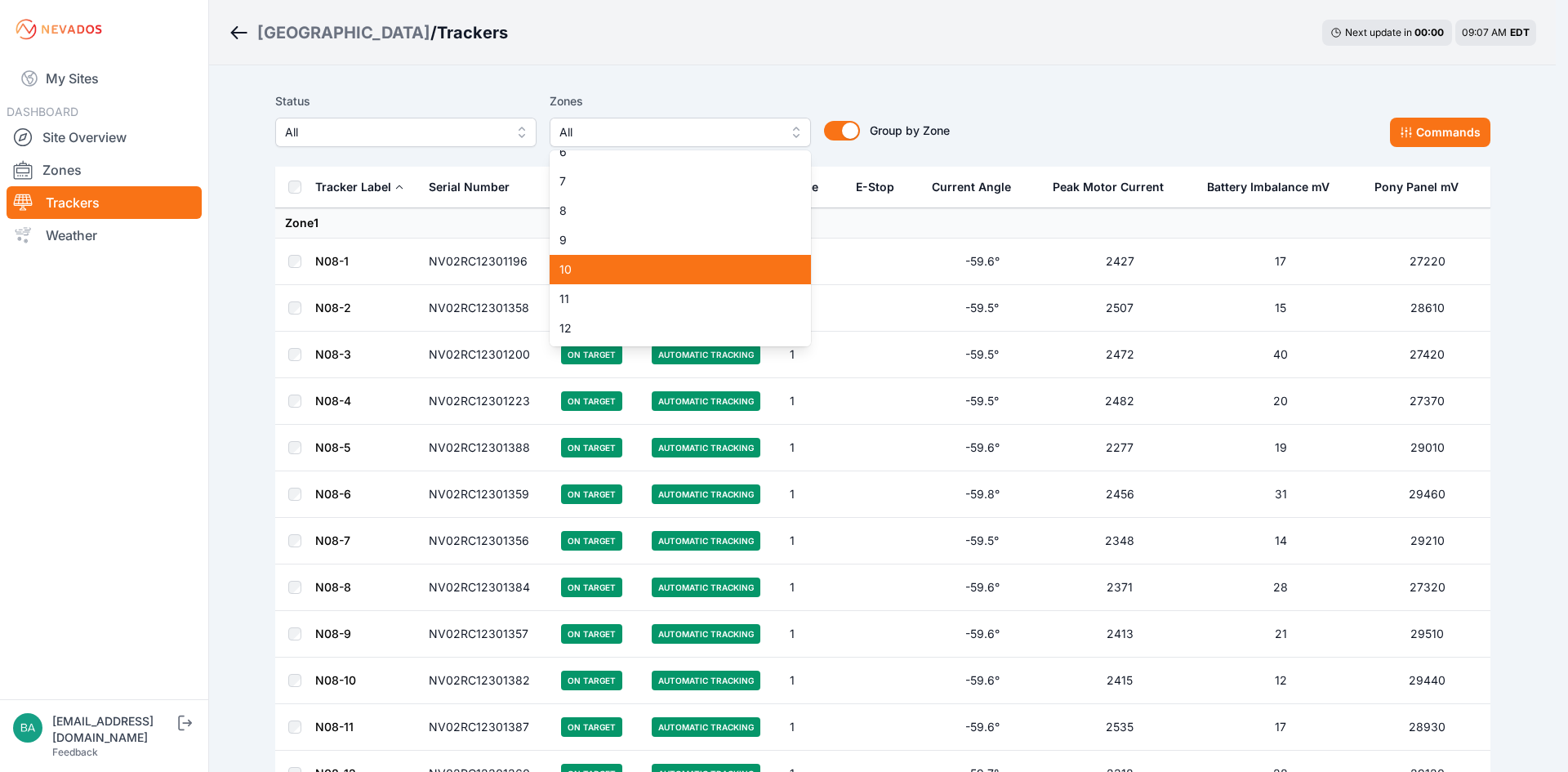
click at [706, 260] on div "10" at bounding box center [680, 269] width 261 height 30
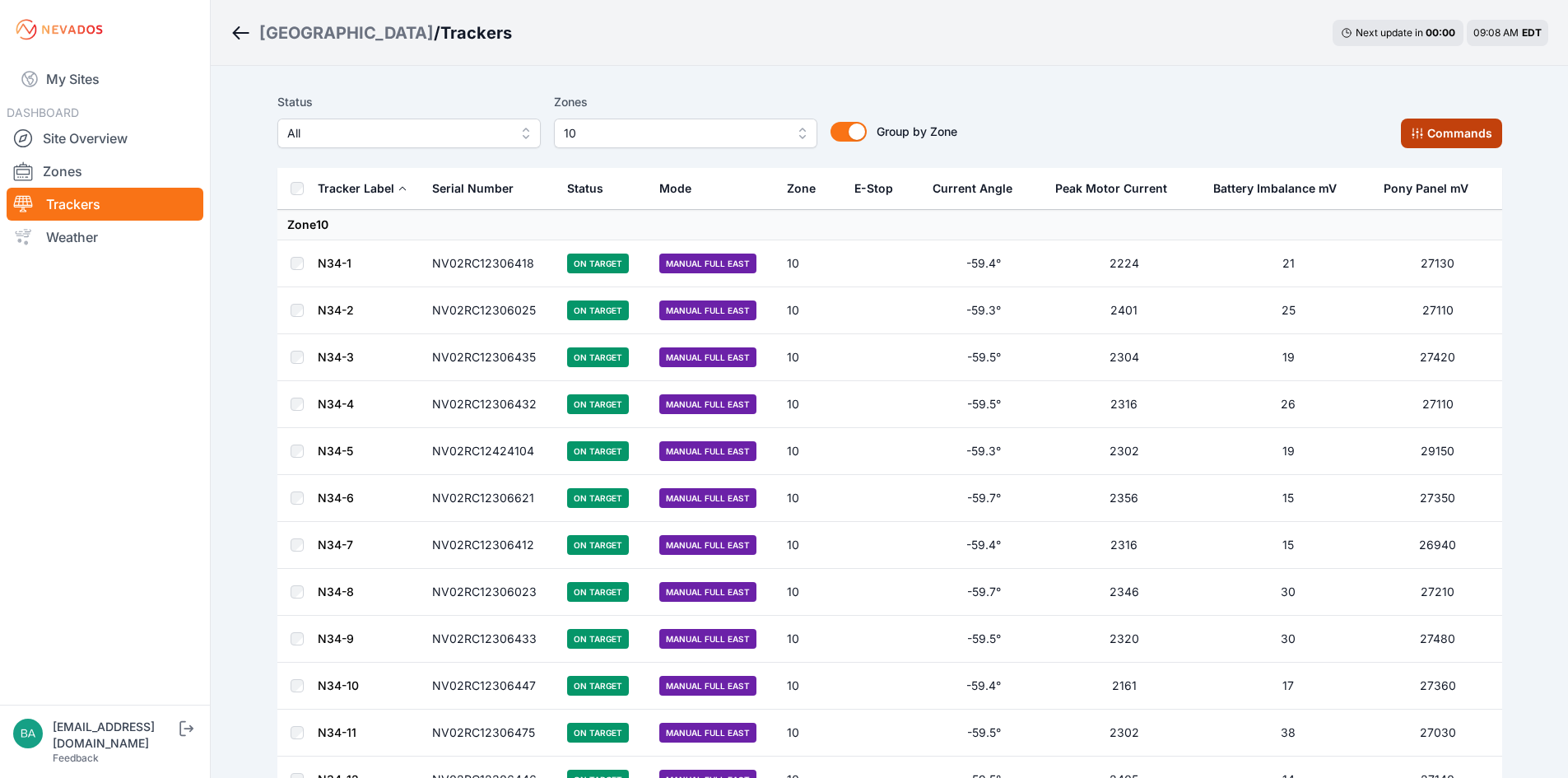
click at [1443, 134] on button "Commands" at bounding box center [1451, 133] width 102 height 30
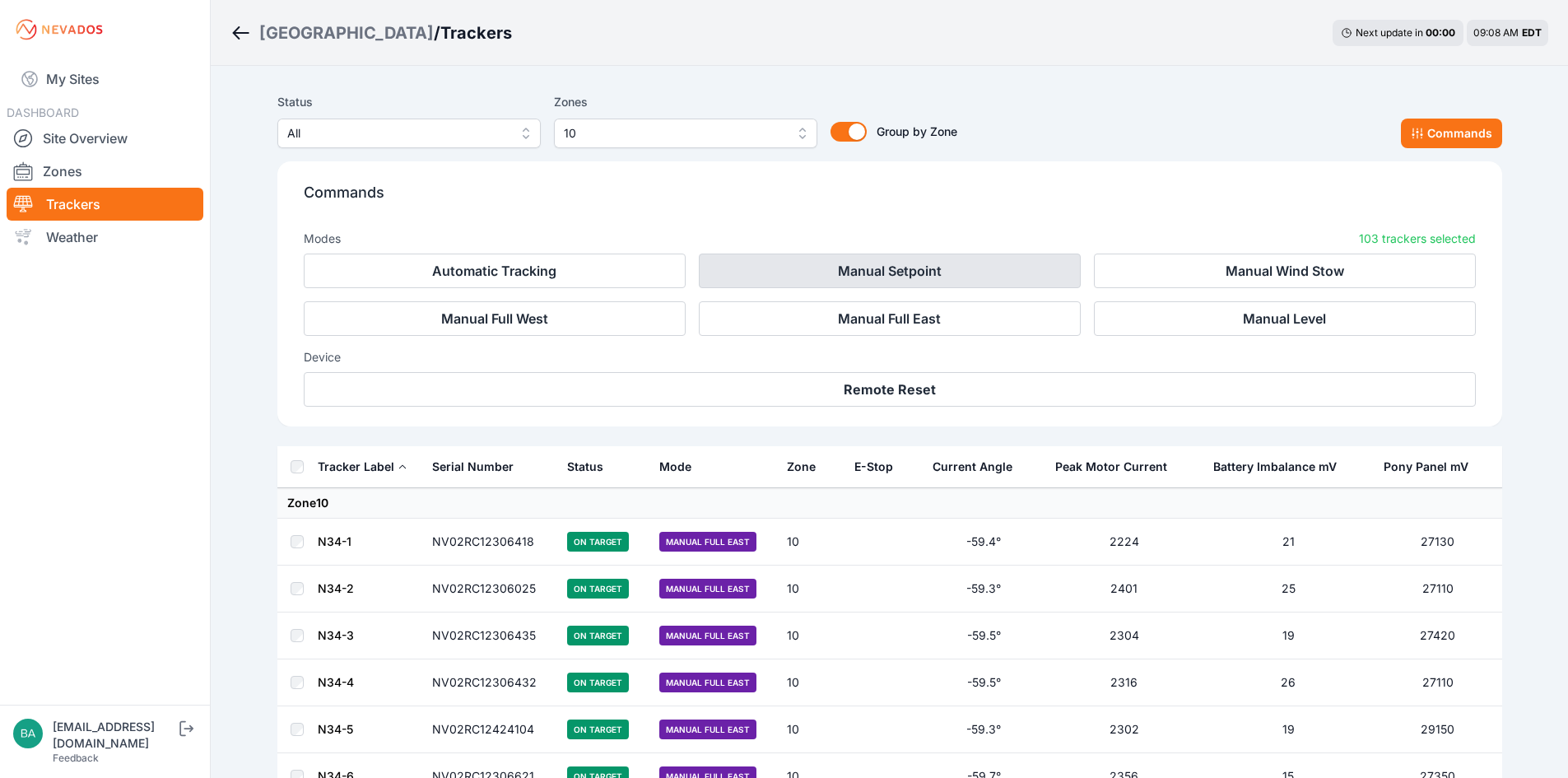
click at [877, 267] on button "Manual Setpoint" at bounding box center [889, 271] width 382 height 35
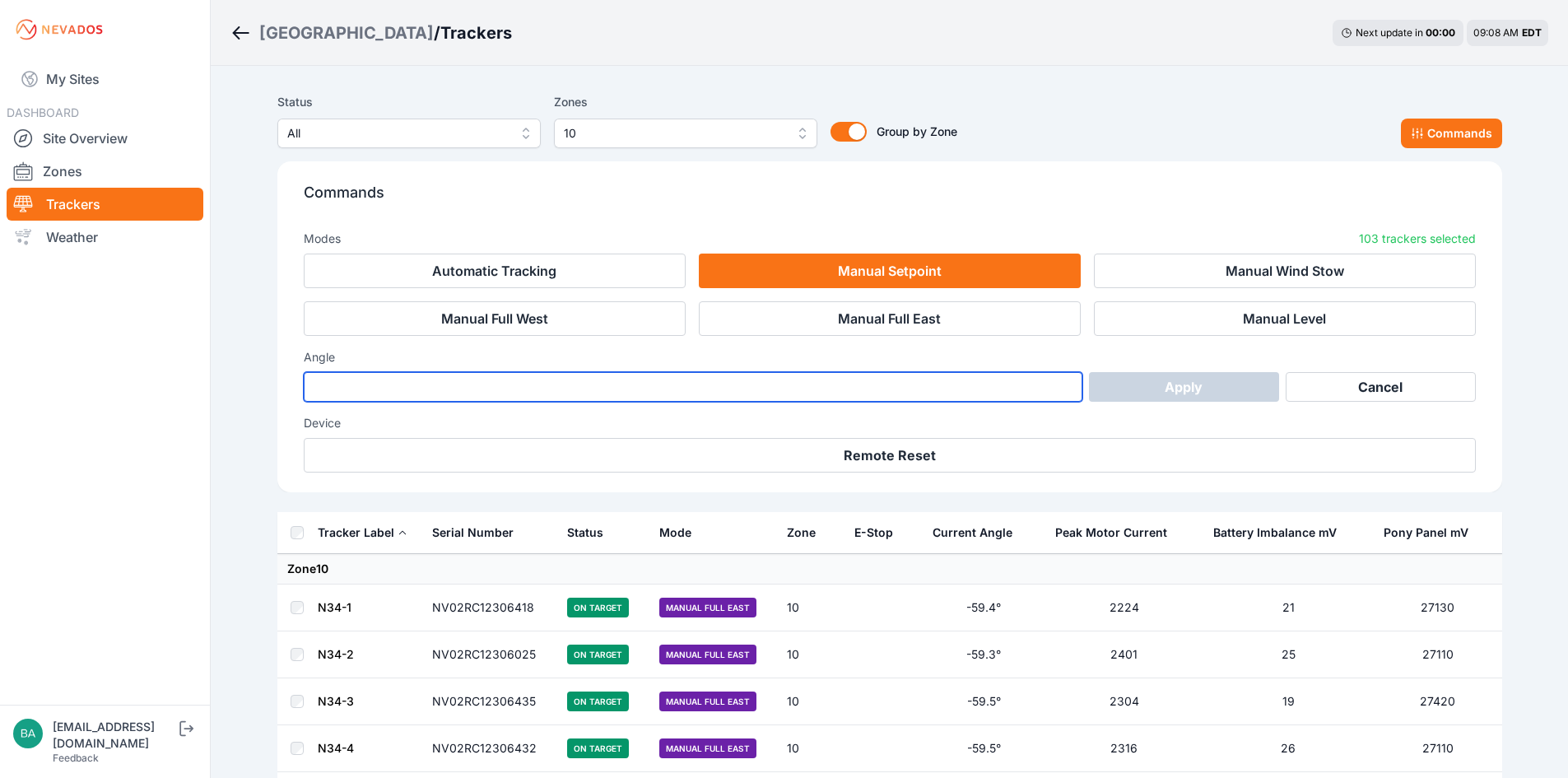
click at [475, 387] on input "number" at bounding box center [693, 387] width 779 height 30
type input "***"
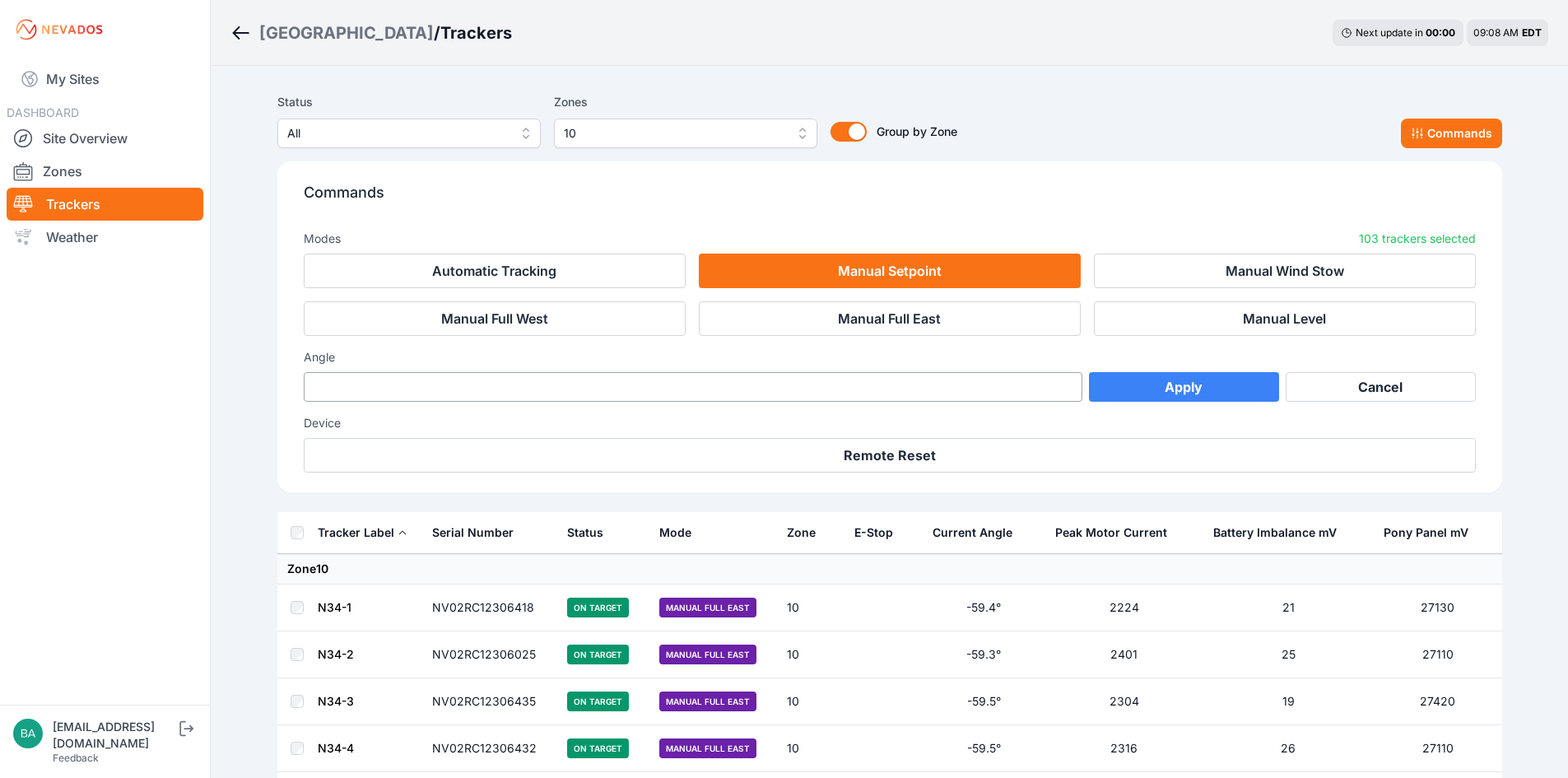
click at [1182, 387] on button "Apply" at bounding box center [1184, 387] width 190 height 30
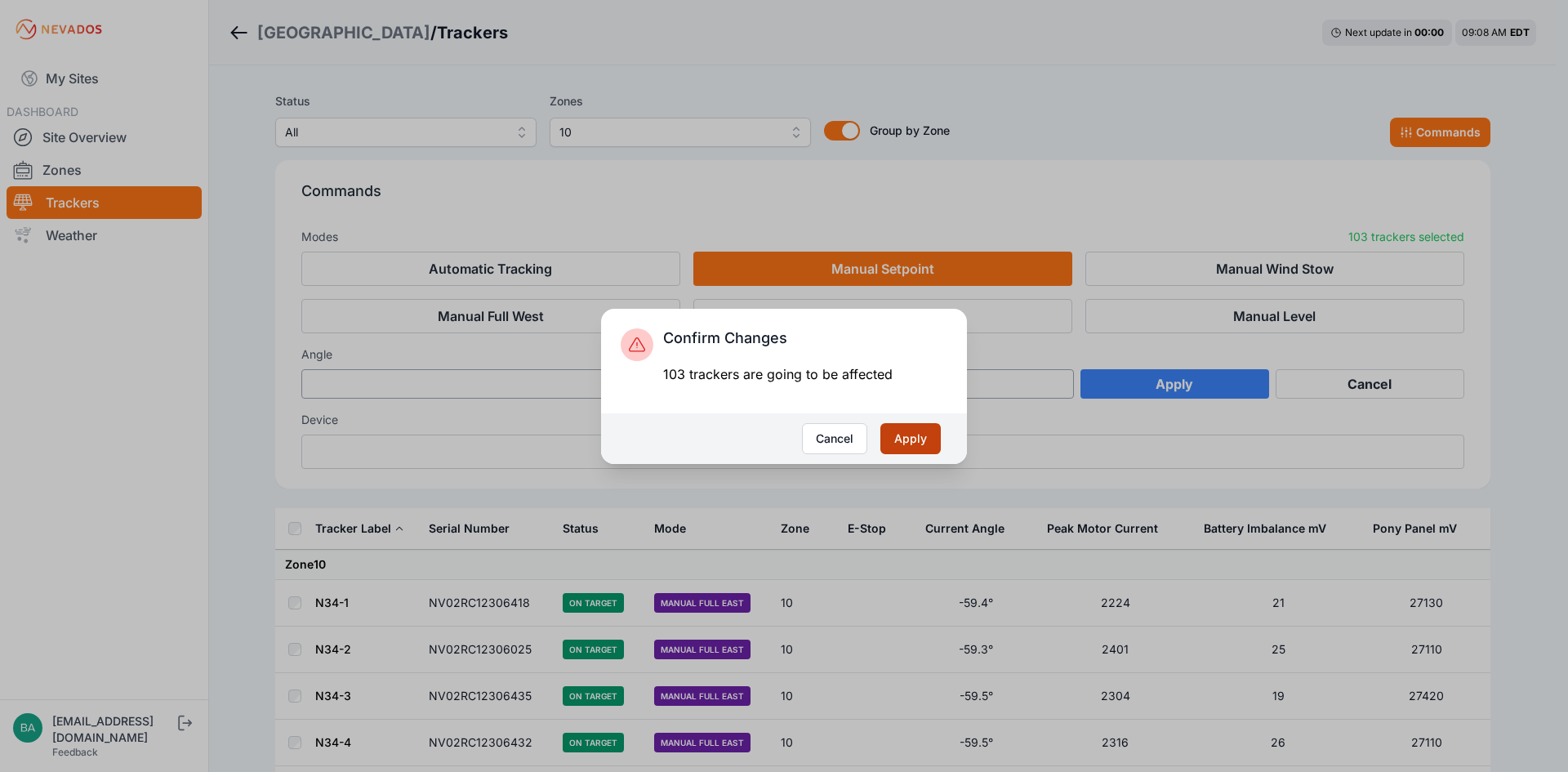
click at [914, 435] on button "Apply" at bounding box center [910, 438] width 61 height 31
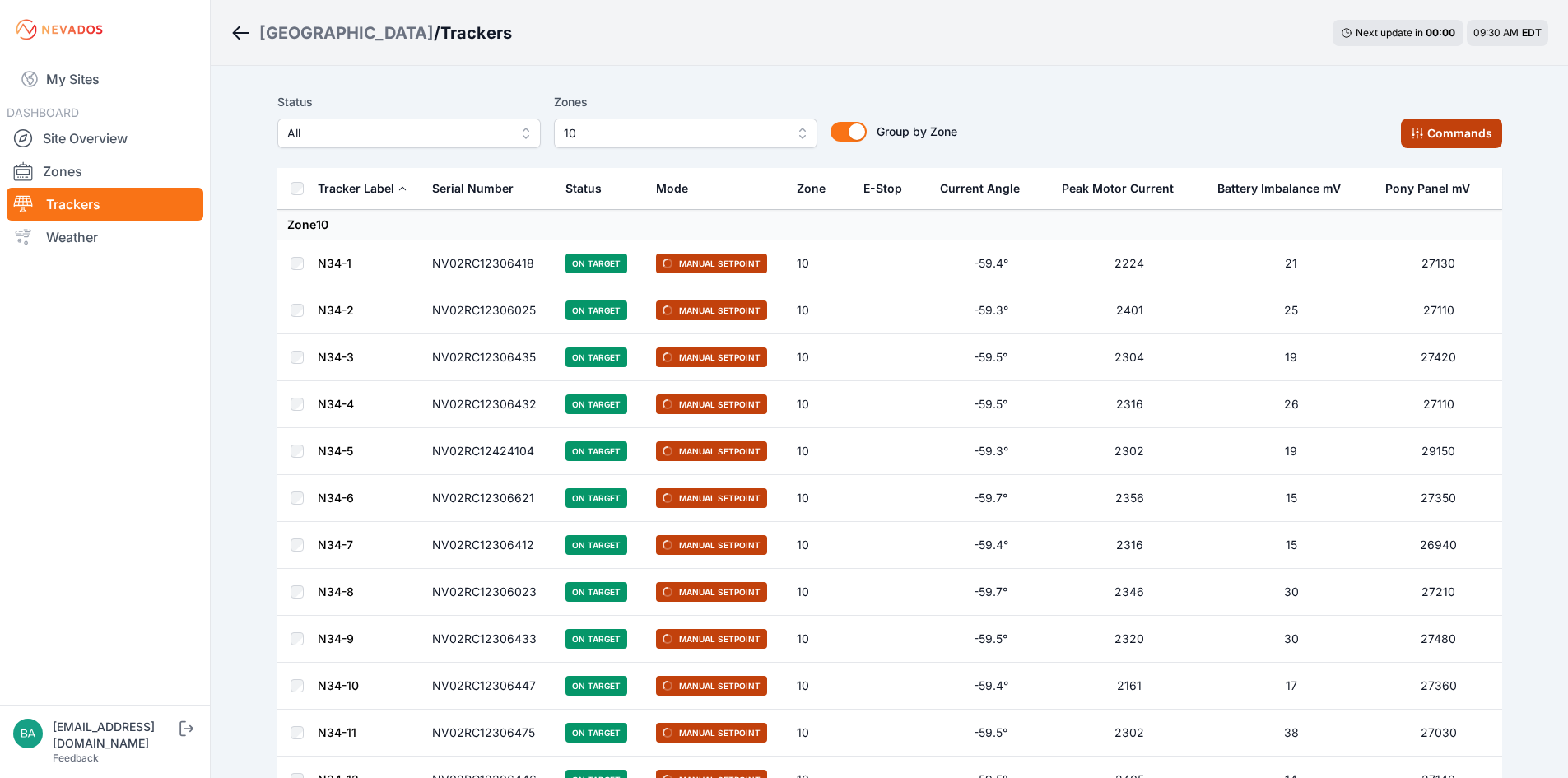
click at [1450, 132] on button "Commands" at bounding box center [1451, 133] width 102 height 30
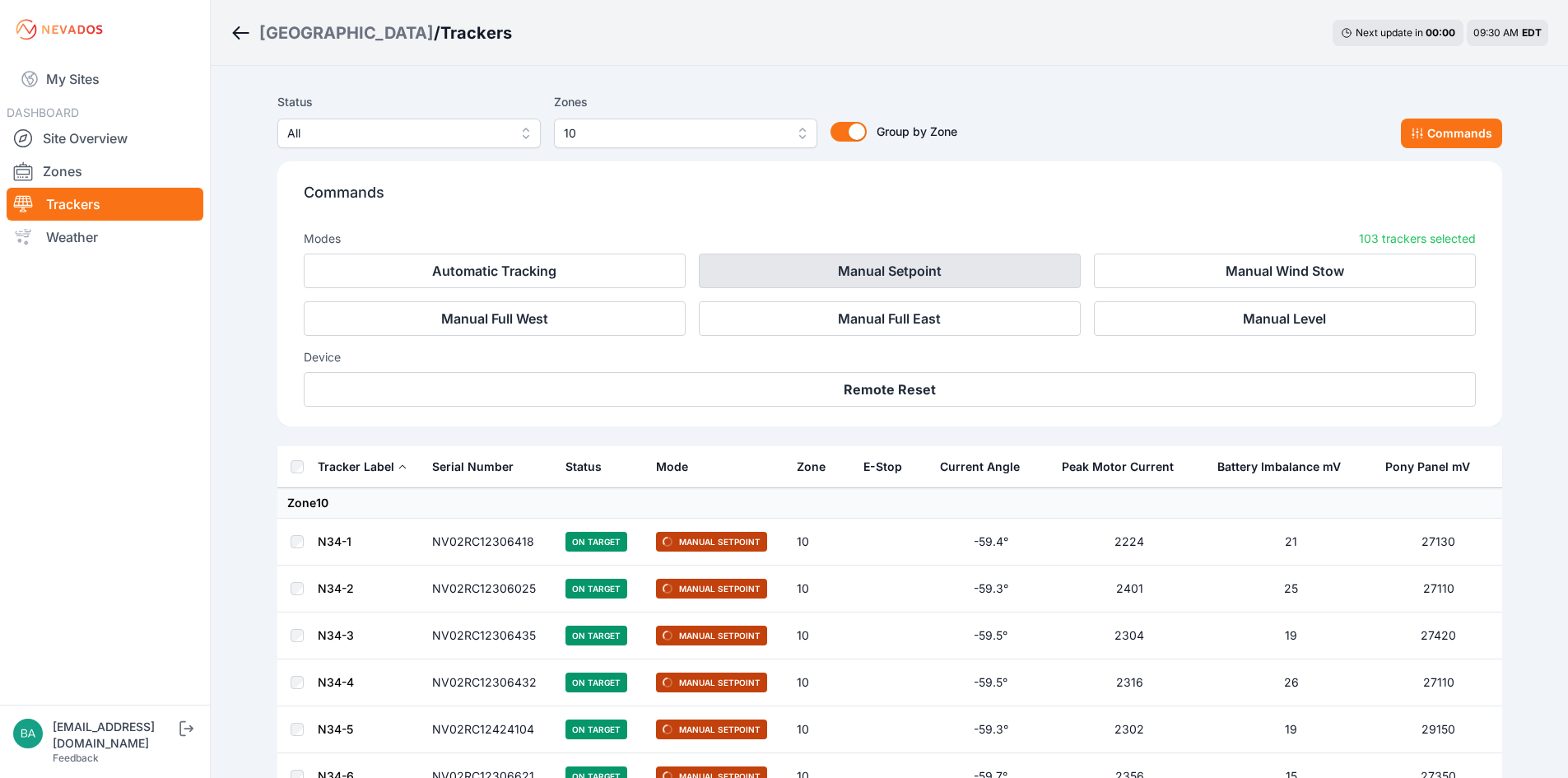
click at [947, 274] on button "Manual Setpoint" at bounding box center [889, 271] width 382 height 35
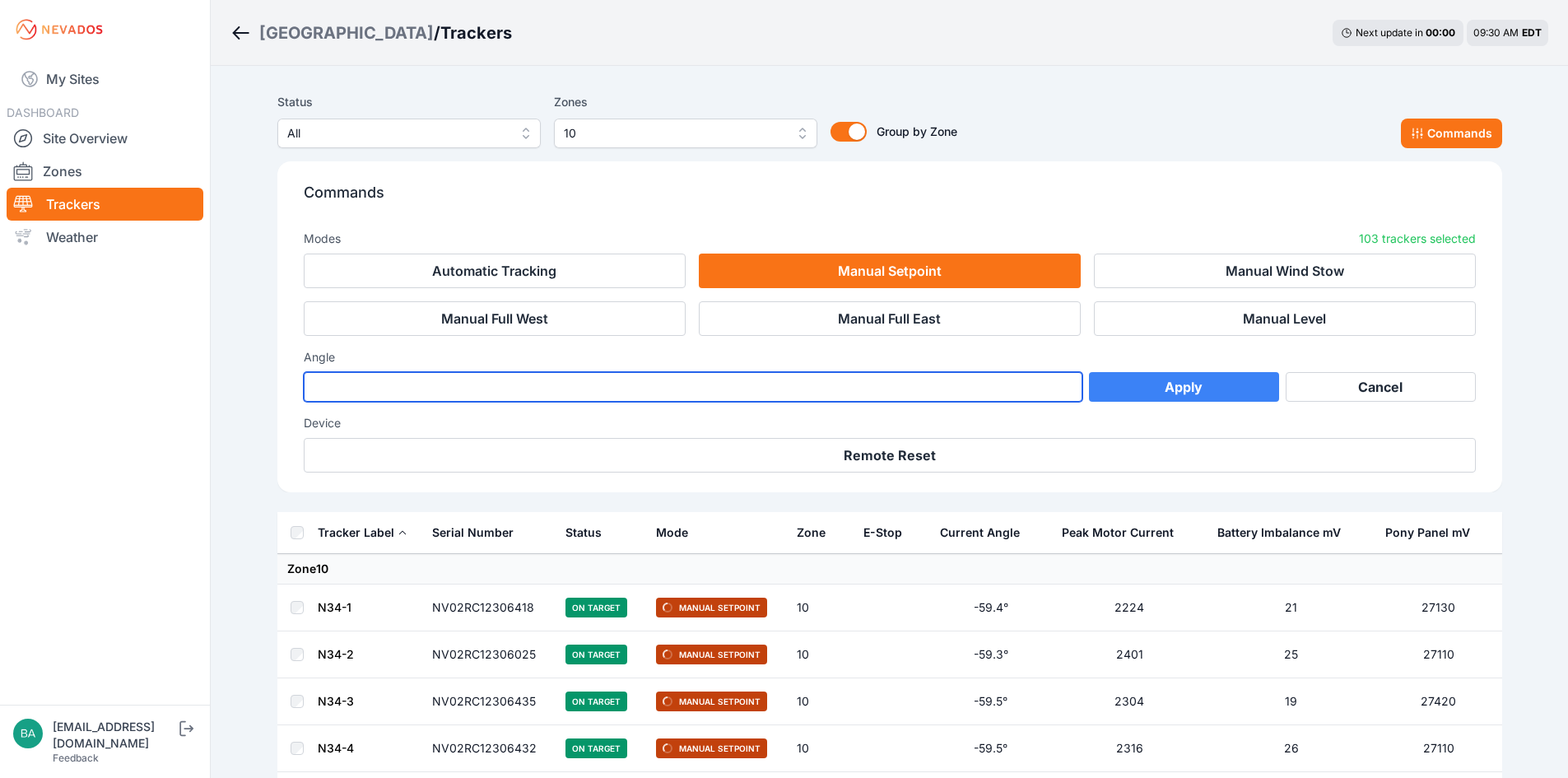
click at [1064, 390] on input "**" at bounding box center [693, 387] width 779 height 30
click at [1065, 391] on input "**" at bounding box center [693, 387] width 779 height 30
type input "**"
click at [1065, 391] on input "**" at bounding box center [693, 387] width 779 height 30
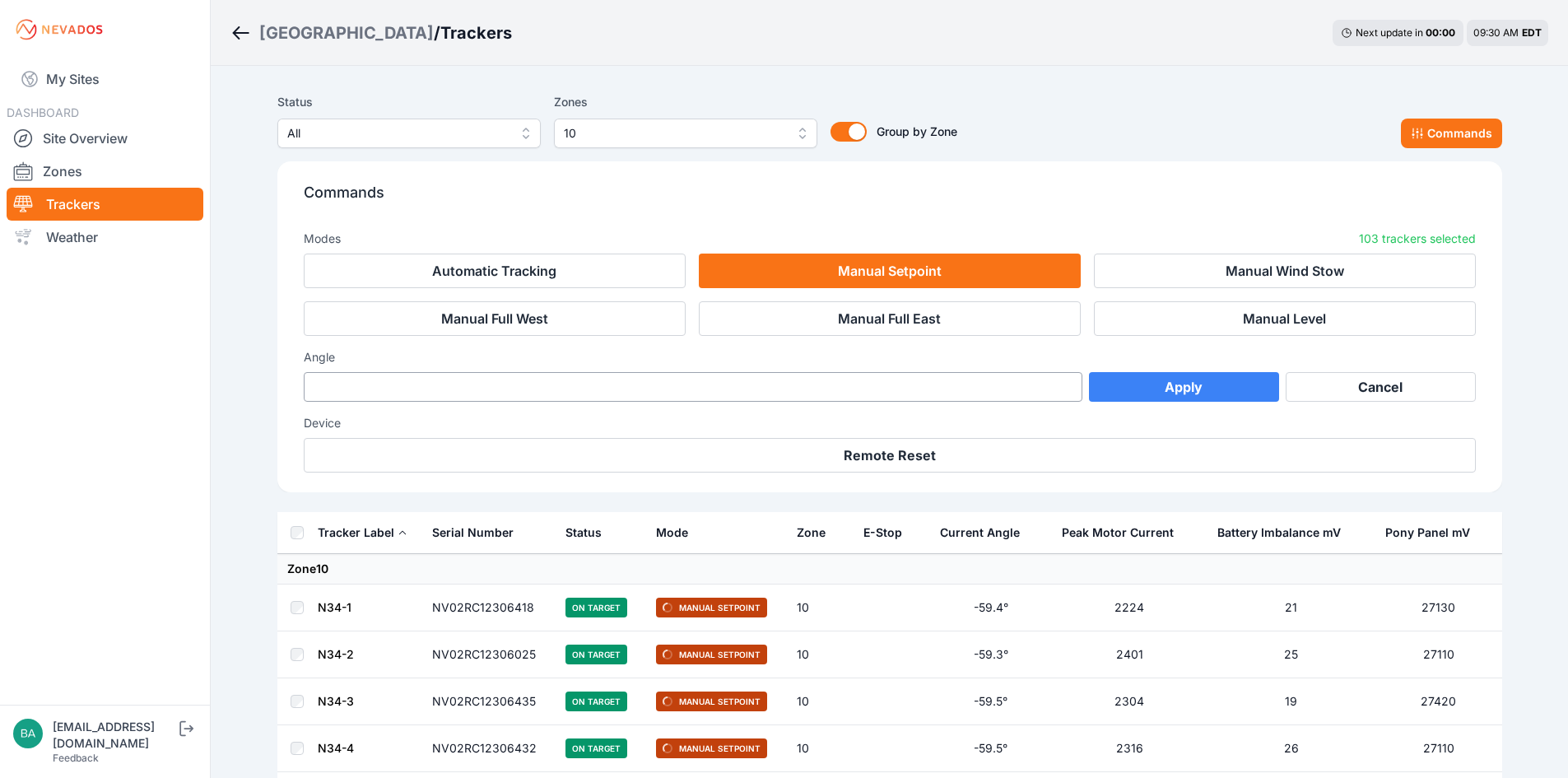
click at [1153, 387] on button "Apply" at bounding box center [1184, 387] width 190 height 30
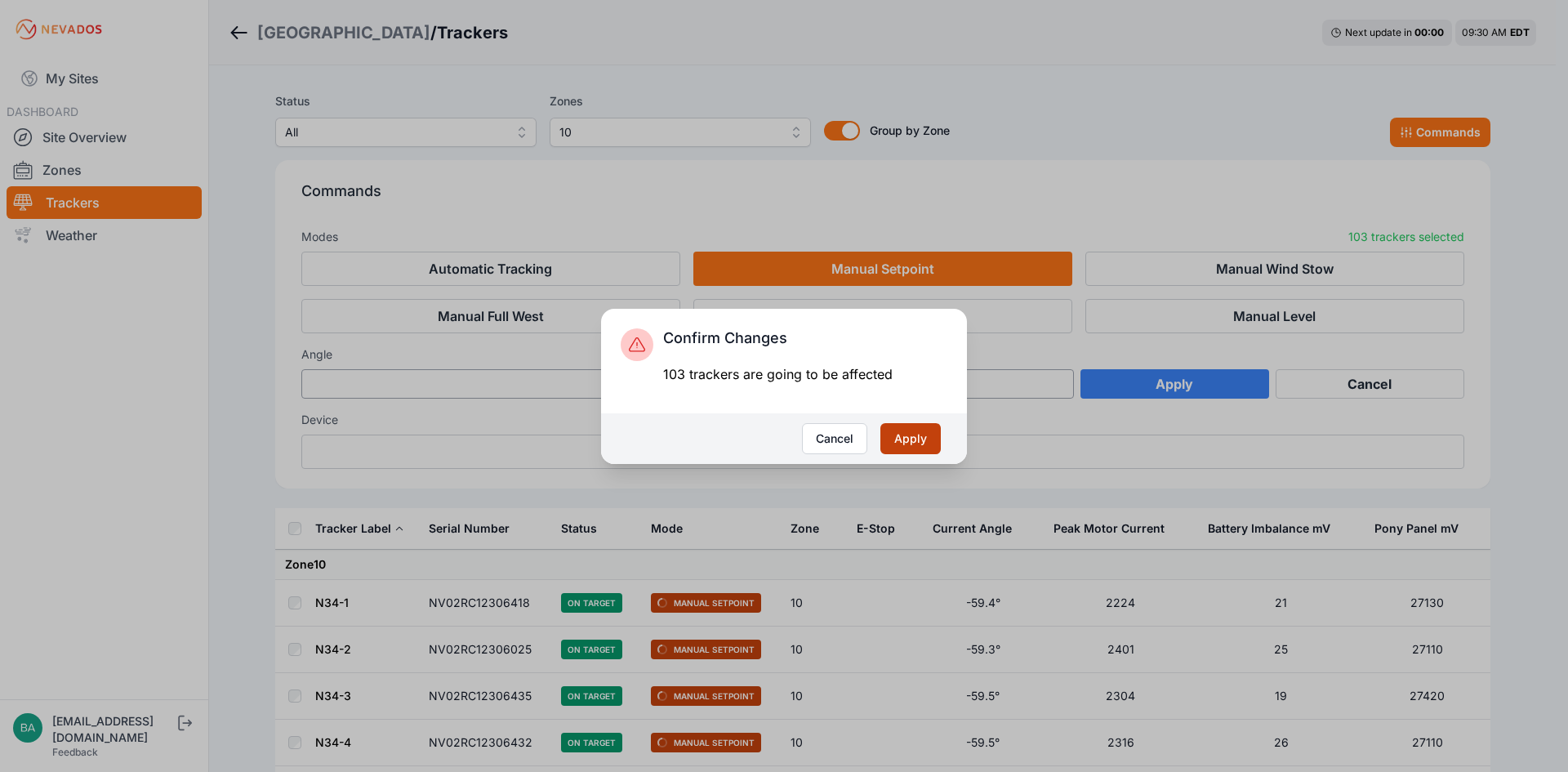
click at [913, 430] on button "Apply" at bounding box center [910, 438] width 61 height 31
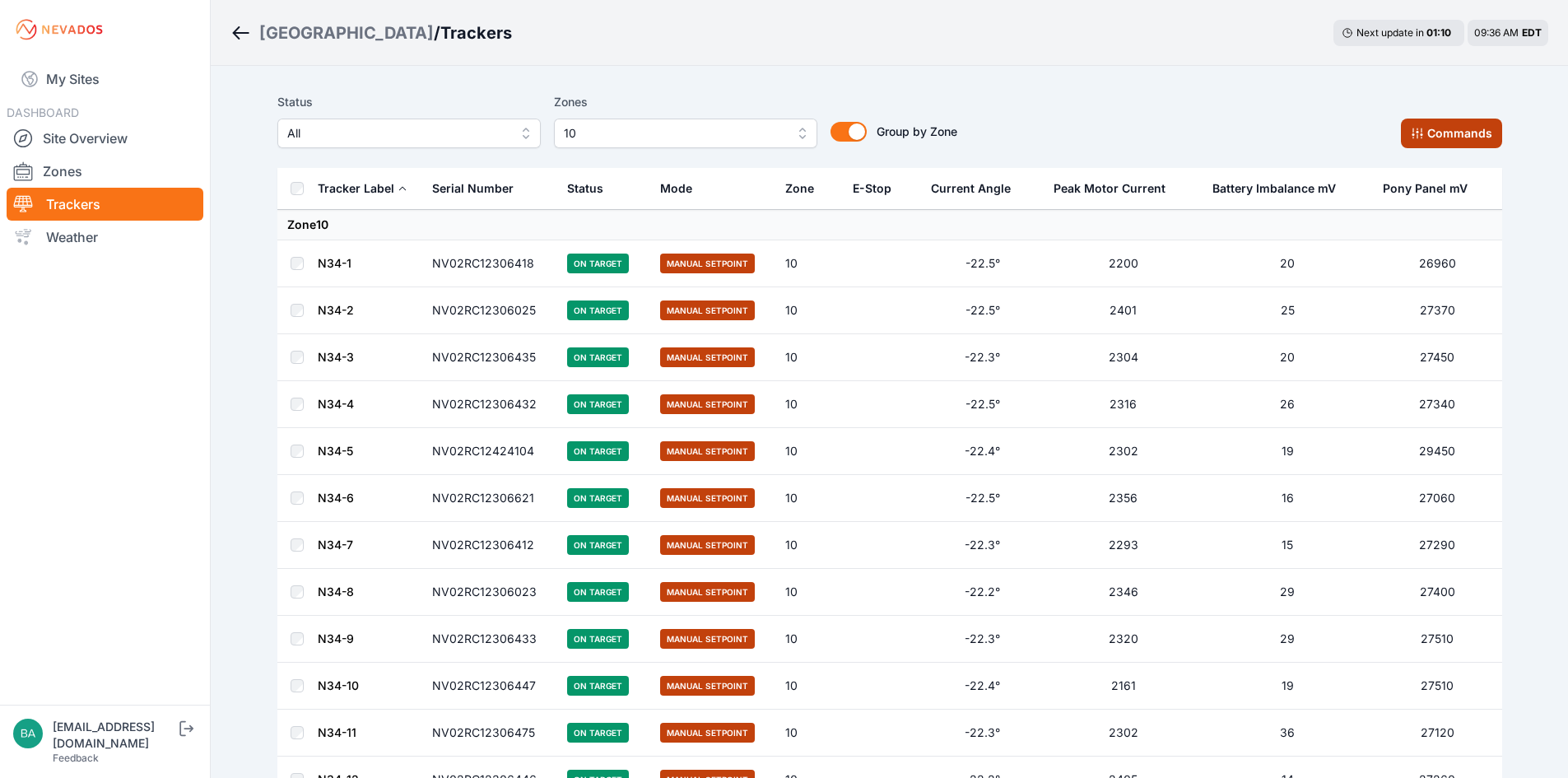
click at [1472, 131] on button "Commands" at bounding box center [1451, 133] width 102 height 30
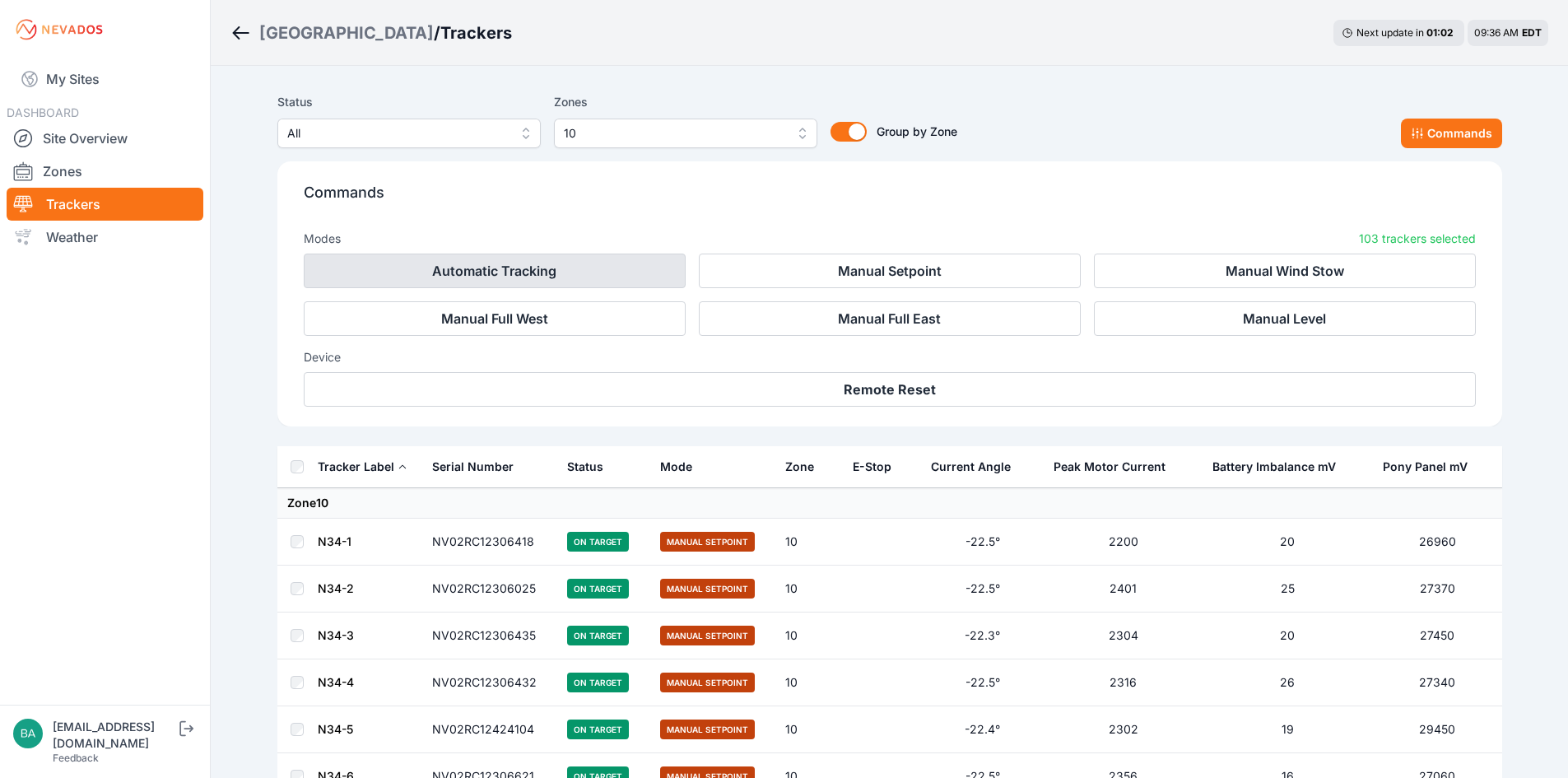
click at [534, 267] on button "Automatic Tracking" at bounding box center [494, 271] width 382 height 35
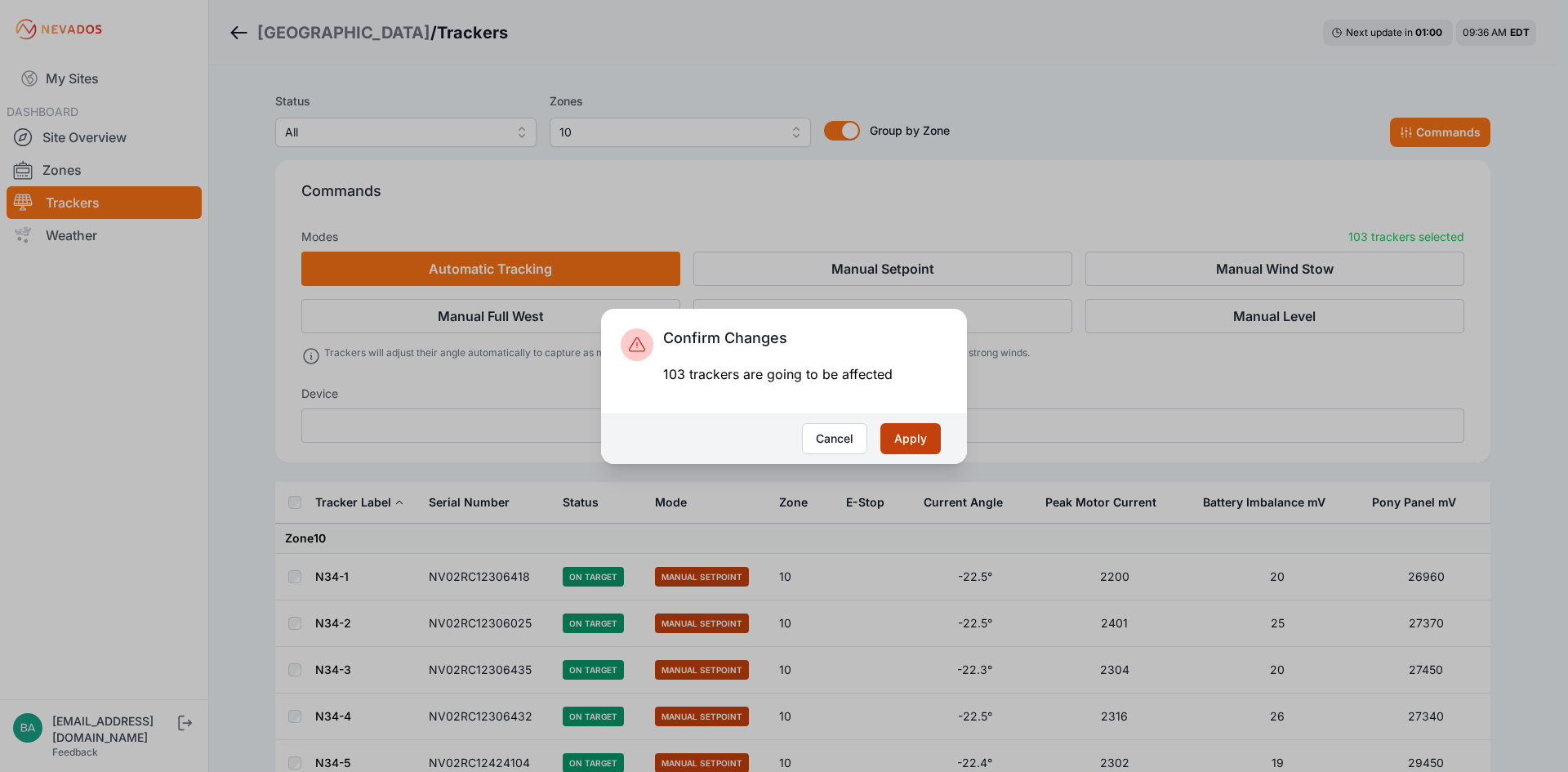
click at [921, 434] on button "Apply" at bounding box center [910, 438] width 61 height 31
